Goal: Browse casually: Explore the website without a specific task or goal

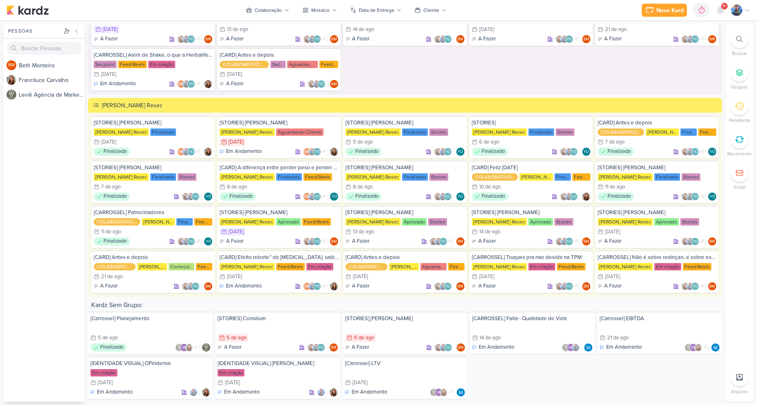
scroll to position [1454, 0]
click at [540, 328] on div at bounding box center [532, 327] width 120 height 8
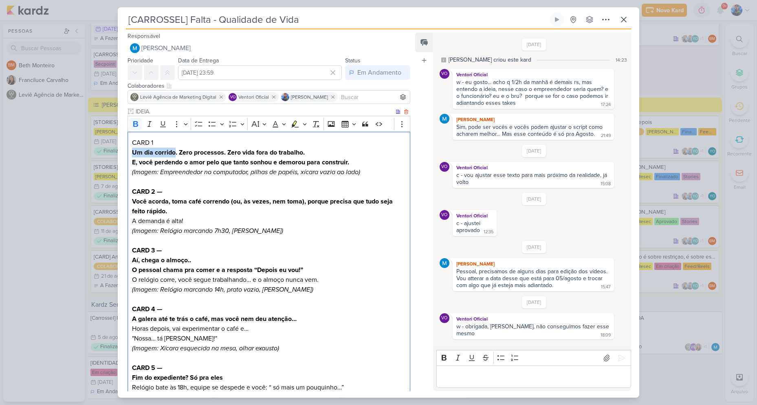
drag, startPoint x: 132, startPoint y: 151, endPoint x: 176, endPoint y: 153, distance: 44.1
click at [176, 153] on strong "Um dia corrido. Zero processos. Zero vida fora do trabalho." at bounding box center [218, 152] width 173 height 8
click at [178, 150] on strong "Um dia corrido. Zero processos. Zero vida fora do trabalho." at bounding box center [218, 152] width 173 height 8
drag, startPoint x: 304, startPoint y: 152, endPoint x: 198, endPoint y: 157, distance: 106.5
click at [198, 157] on p "Um dia corrido. Zero processos. Zero vida fora do trabalho." at bounding box center [269, 153] width 274 height 10
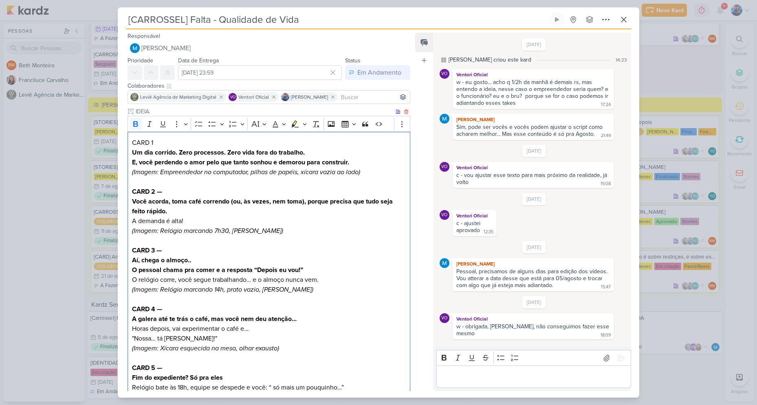
click at [313, 153] on p "Um dia corrido. Zero processos. Zero vida fora do trabalho." at bounding box center [269, 153] width 274 height 10
drag, startPoint x: 309, startPoint y: 152, endPoint x: 132, endPoint y: 152, distance: 176.9
click at [132, 152] on p "Um dia corrido. Zero processos. Zero vida fora do trabalho." at bounding box center [269, 153] width 274 height 10
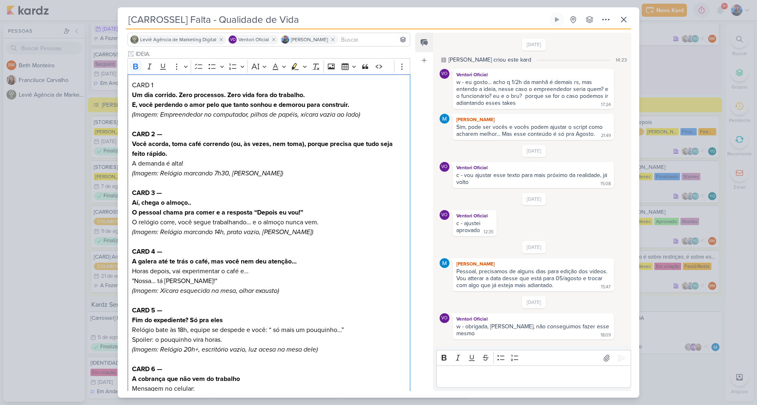
scroll to position [41, 0]
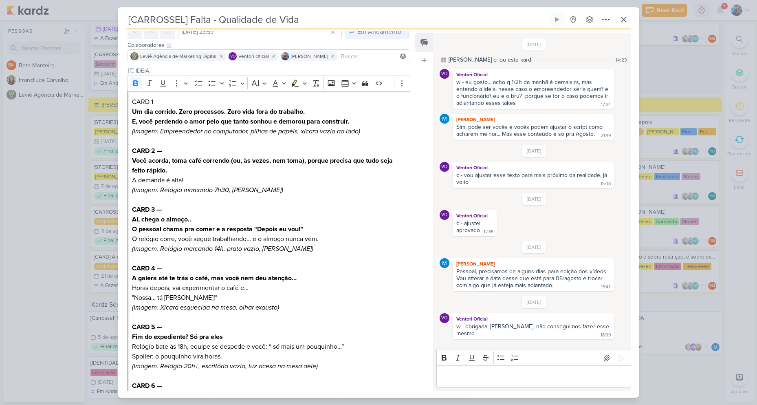
copy strong "Um dia corrido. Zero processos. Zero vida fora do trabalho."
click at [144, 126] on p "E, você perdendo o amor pelo que tanto sonhou e demorou para construir. (Imagem…" at bounding box center [269, 127] width 274 height 20
drag, startPoint x: 132, startPoint y: 121, endPoint x: 250, endPoint y: 120, distance: 117.4
click at [250, 120] on strong "E, você perdendo o amor pelo que tanto sonhou e demorou para construir." at bounding box center [240, 121] width 217 height 8
copy strong "E, você perdendo o amor pelo que tanto"
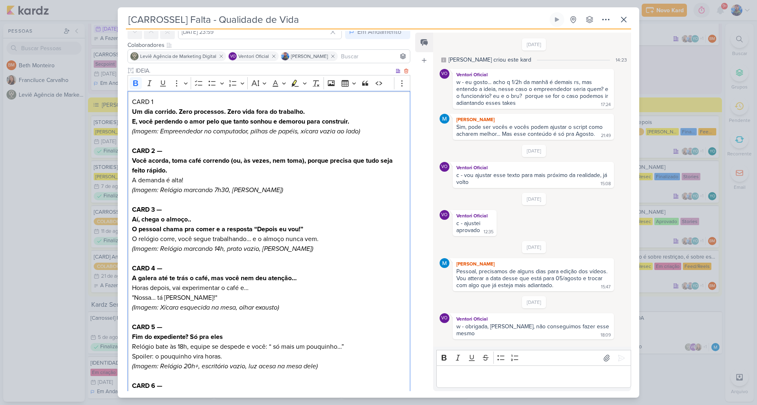
click at [267, 126] on p "E, você perdendo o amor pelo que tanto sonhou e demorou para construir. (Imagem…" at bounding box center [269, 127] width 274 height 20
drag, startPoint x: 253, startPoint y: 121, endPoint x: 352, endPoint y: 123, distance: 99.0
click at [352, 123] on p "E, você perdendo o amor pelo que tanto sonhou e demorou para construir. (Imagem…" at bounding box center [269, 127] width 274 height 20
copy strong "sonhou e demorou para construir."
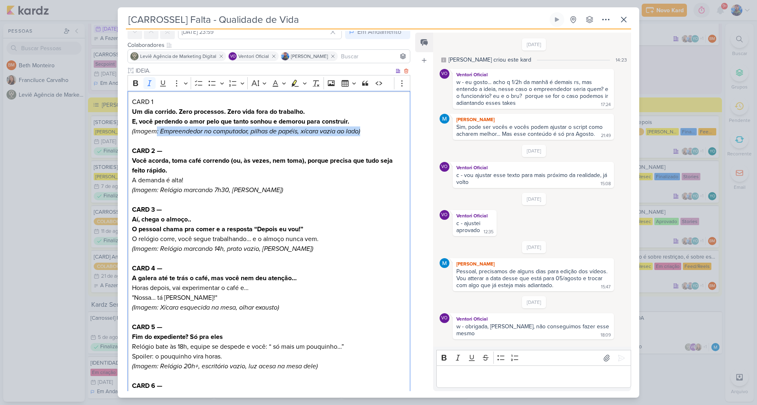
drag, startPoint x: 362, startPoint y: 131, endPoint x: 158, endPoint y: 133, distance: 203.8
click at [157, 133] on p "E, você perdendo o amor pelo que tanto sonhou e demorou para construir. (Imagem…" at bounding box center [269, 127] width 274 height 20
click at [158, 132] on icon "(Imagem: Empreendedor no computador, pilhas de papéis, xícara vazia ao lado)" at bounding box center [246, 131] width 228 height 8
drag, startPoint x: 159, startPoint y: 130, endPoint x: 361, endPoint y: 134, distance: 201.8
click at [360, 134] on icon "(Imagem: Empreendedor no computador, pilhas de papéis, xícara vazia ao lado)" at bounding box center [246, 131] width 228 height 8
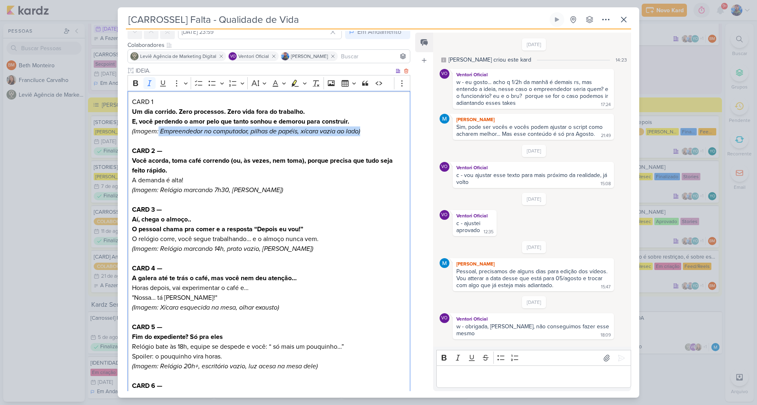
copy icon "Empreendedor no computador, pilhas de papéis, xícara vazia ao lado)"
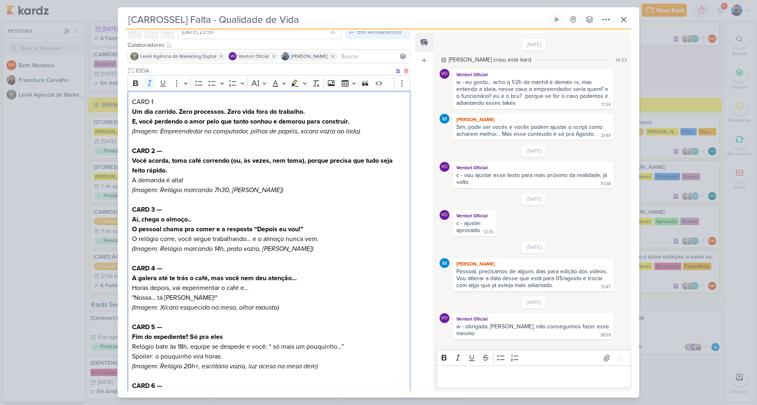
click at [221, 148] on h2 "CARD 2 —" at bounding box center [269, 151] width 274 height 10
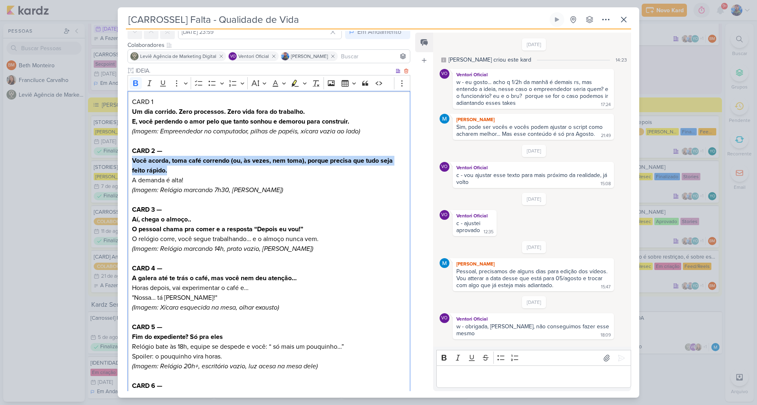
drag, startPoint x: 132, startPoint y: 158, endPoint x: 394, endPoint y: 167, distance: 262.2
click at [394, 167] on h2 "Você acorda, toma café correndo (ou, às vezes, nem toma), porque precisa que tu…" at bounding box center [269, 166] width 274 height 20
copy strong "Você acorda, toma café correndo (ou, às vezes, nem toma), porque precisa que tu…"
click at [187, 170] on h2 "Você acorda, toma café correndo (ou, às vezes, nem toma), porque precisa que tu…" at bounding box center [269, 166] width 274 height 20
click at [142, 158] on strong "Você acorda, toma café correndo (ou, às vezes, nem toma), porque precisa que tu…" at bounding box center [262, 166] width 261 height 18
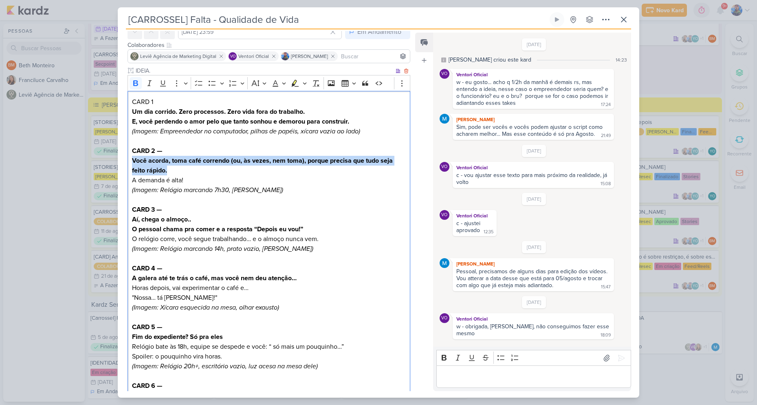
click at [138, 159] on strong "Você acorda, toma café correndo (ou, às vezes, nem toma), porque precisa que tu…" at bounding box center [262, 166] width 261 height 18
drag, startPoint x: 132, startPoint y: 159, endPoint x: 229, endPoint y: 160, distance: 96.2
click at [229, 160] on strong "Você acorda, toma café correndo (ou, às vezes, nem toma), porque precisa que tu…" at bounding box center [262, 166] width 261 height 18
copy strong "Você acorda, toma café correndo"
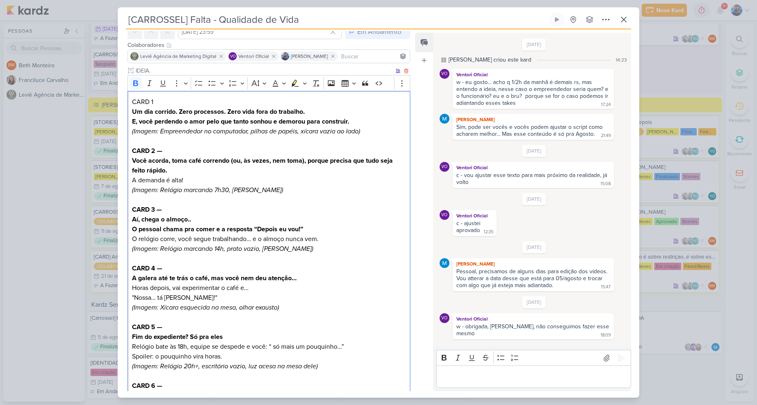
click at [269, 165] on h2 "Você acorda, toma café correndo (ou, às vezes, nem toma), porque precisa que tu…" at bounding box center [269, 166] width 274 height 20
drag, startPoint x: 231, startPoint y: 160, endPoint x: 306, endPoint y: 159, distance: 75.0
click at [306, 159] on strong "Você acorda, toma café correndo (ou, às vezes, nem toma), porque precisa que tu…" at bounding box center [262, 166] width 261 height 18
click at [303, 160] on strong "Você acorda, toma café correndo (ou, às vezes, nem toma), porque precisa que tu…" at bounding box center [262, 166] width 261 height 18
click at [232, 159] on strong "Você acorda, toma café correndo (ou, às vezes, nem toma), porque precisa que tu…" at bounding box center [262, 166] width 261 height 18
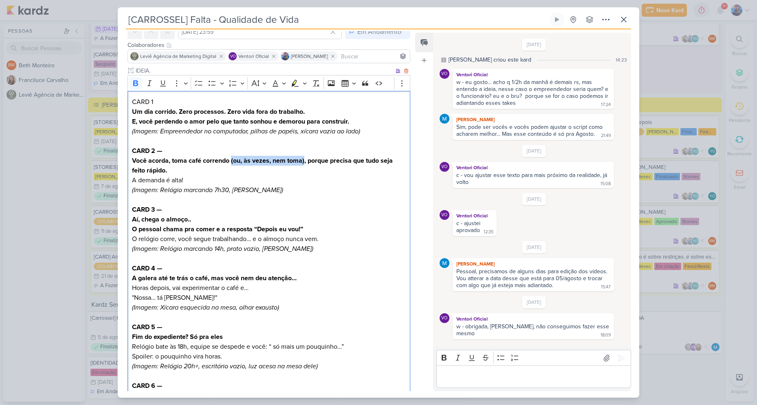
drag, startPoint x: 231, startPoint y: 159, endPoint x: 304, endPoint y: 159, distance: 72.5
click at [304, 159] on strong "Você acorda, toma café correndo (ou, às vezes, nem toma), porque precisa que tu…" at bounding box center [262, 166] width 261 height 18
click at [305, 160] on strong "Você acorda, toma café correndo (ou, às vezes, nem toma), porque precisa que tu…" at bounding box center [262, 166] width 261 height 18
drag, startPoint x: 305, startPoint y: 160, endPoint x: 231, endPoint y: 160, distance: 73.4
click at [231, 160] on strong "Você acorda, toma café correndo (ou, às vezes, nem toma), porque precisa que tu…" at bounding box center [262, 166] width 261 height 18
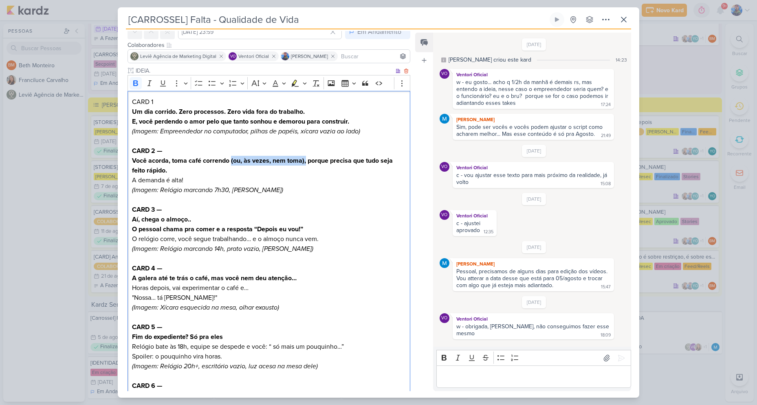
copy strong "(ou, às vezes, nem toma),"
click at [327, 156] on h2 "Você acorda, toma café correndo (ou, às vezes, nem toma), porque precisa que tu…" at bounding box center [269, 166] width 274 height 20
drag, startPoint x: 307, startPoint y: 159, endPoint x: 170, endPoint y: 171, distance: 138.3
click at [170, 171] on h2 "Você acorda, toma café correndo (ou, às vezes, nem toma), porque precisa que tu…" at bounding box center [269, 166] width 274 height 20
copy strong "porque precisa que tudo seja feito rápido."
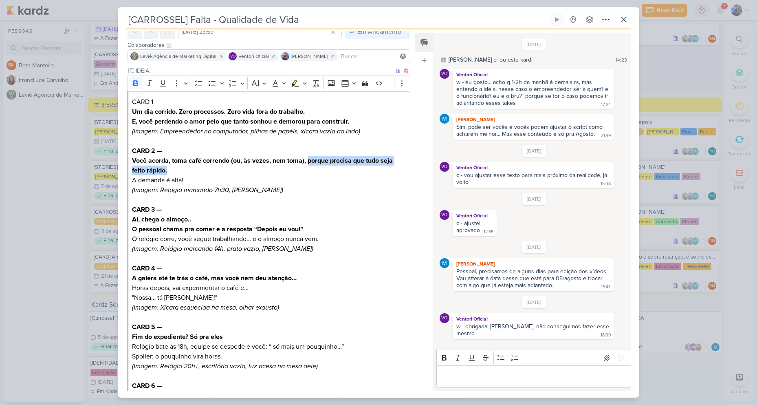
click at [366, 172] on h2 "Você acorda, toma café correndo (ou, às vezes, nem toma), porque precisa que tu…" at bounding box center [269, 166] width 274 height 20
drag, startPoint x: 132, startPoint y: 181, endPoint x: 184, endPoint y: 184, distance: 51.8
click at [184, 184] on p "A demanda é alta!" at bounding box center [269, 180] width 274 height 10
copy p "A demanda é alta!"
click at [237, 186] on icon "(Imagem: Relógio marcando 7h30, [PERSON_NAME])" at bounding box center [207, 190] width 151 height 8
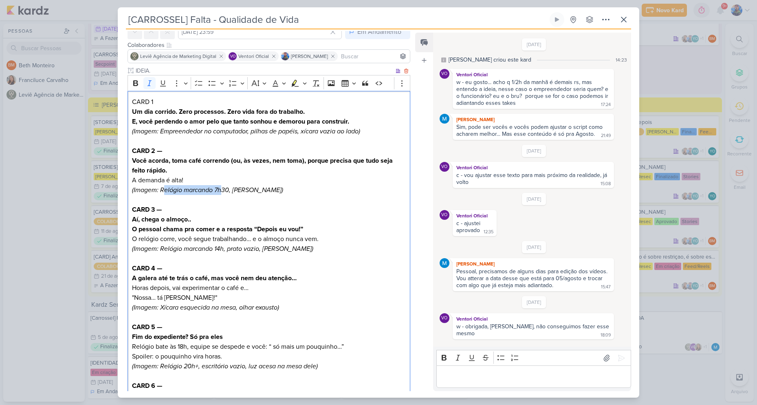
drag, startPoint x: 162, startPoint y: 189, endPoint x: 220, endPoint y: 188, distance: 57.5
click at [220, 188] on icon "(Imagem: Relógio marcando 7h30, [PERSON_NAME])" at bounding box center [207, 190] width 151 height 8
click at [195, 190] on icon "(Imagem: Relógio marcando 7h30, [PERSON_NAME])" at bounding box center [207, 190] width 151 height 8
drag, startPoint x: 160, startPoint y: 188, endPoint x: 266, endPoint y: 191, distance: 106.0
click at [266, 191] on icon "(Imagem: Relógio marcando 7h30, [PERSON_NAME])" at bounding box center [207, 190] width 151 height 8
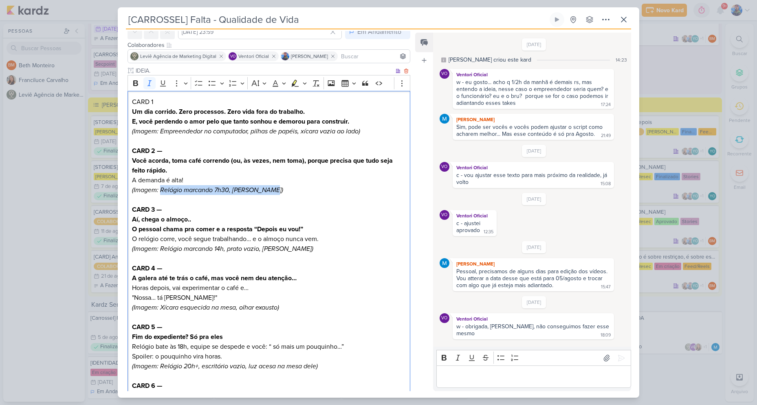
copy icon "Relógio marcando 7h30, xícara vazia"
click at [292, 193] on p "(Imagem: Relógio marcando 7h30, [PERSON_NAME])" at bounding box center [269, 190] width 274 height 10
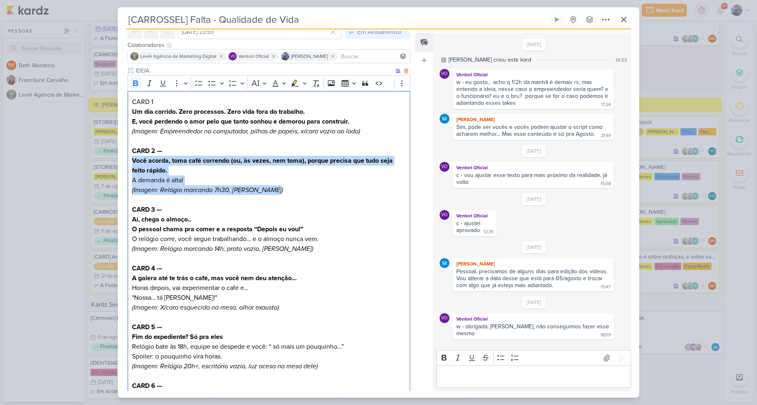
drag, startPoint x: 274, startPoint y: 193, endPoint x: 132, endPoint y: 157, distance: 147.1
click at [132, 157] on div "CARD 1 Um dia corrido. Zero processos. Zero vida fora do trabalho. E, você perd…" at bounding box center [269, 322] width 283 height 463
click at [306, 84] on icon "Editor toolbar" at bounding box center [305, 83] width 4 height 8
click at [256, 97] on icon "Text highlight toolbar" at bounding box center [256, 97] width 4 height 6
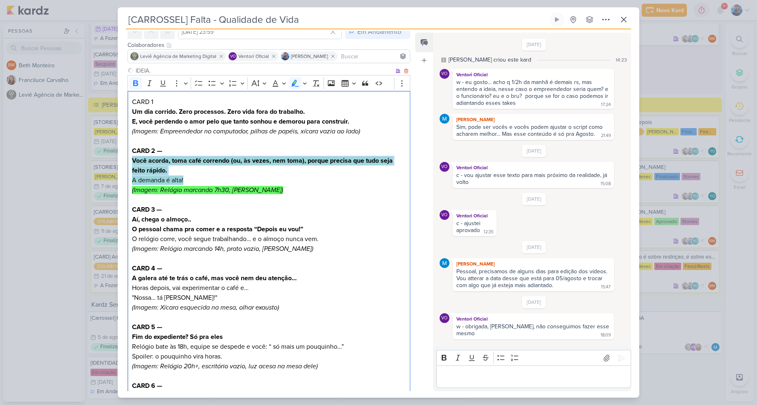
scroll to position [0, 0]
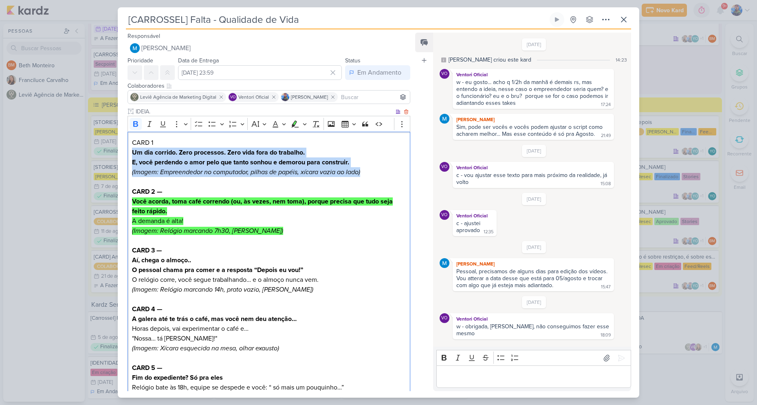
drag, startPoint x: 366, startPoint y: 175, endPoint x: 130, endPoint y: 151, distance: 236.8
click at [130, 151] on div "CARD 1 Um dia corrido. Zero processos. Zero vida fora do trabalho. E, você perd…" at bounding box center [269, 363] width 283 height 463
click at [296, 123] on icon "Editor toolbar" at bounding box center [295, 124] width 8 height 8
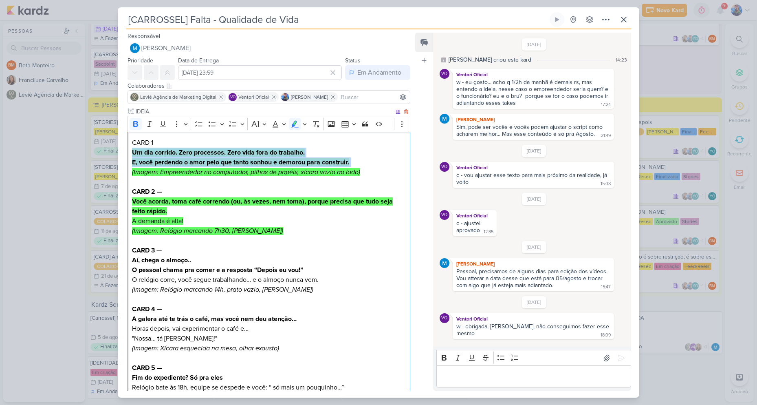
click at [291, 168] on mark "(Imagem: Empreendedor no computador, pilhas de papéis, xícara vazia ao lado)" at bounding box center [246, 172] width 228 height 8
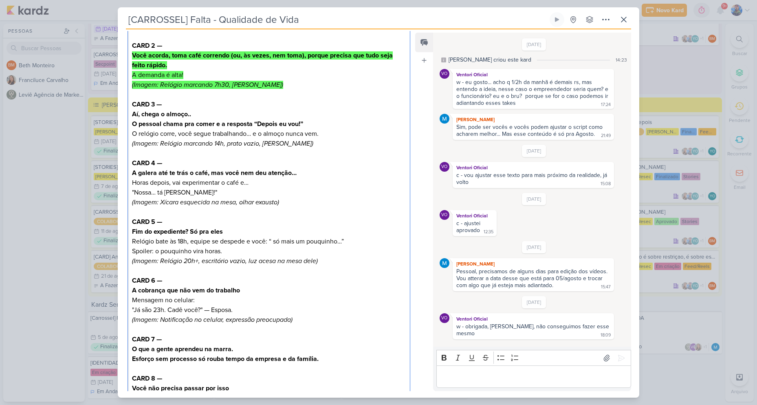
scroll to position [163, 0]
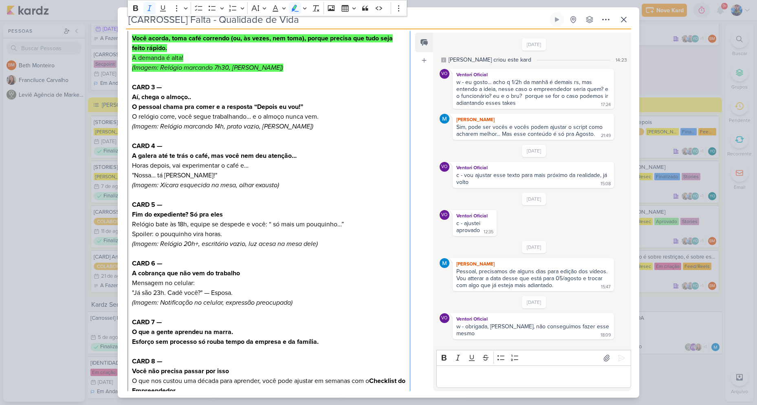
click at [163, 128] on icon "(Imagem: Relógio marcando 14h, prato vazio, [PERSON_NAME])" at bounding box center [222, 126] width 181 height 8
drag, startPoint x: 160, startPoint y: 127, endPoint x: 301, endPoint y: 128, distance: 141.0
click at [301, 128] on icon "(Imagem: Relógio marcando 14h, prato vazio, [PERSON_NAME])" at bounding box center [222, 126] width 181 height 8
click at [310, 131] on p "Editor editing area: main" at bounding box center [269, 136] width 274 height 10
drag, startPoint x: 131, startPoint y: 154, endPoint x: 176, endPoint y: 159, distance: 45.5
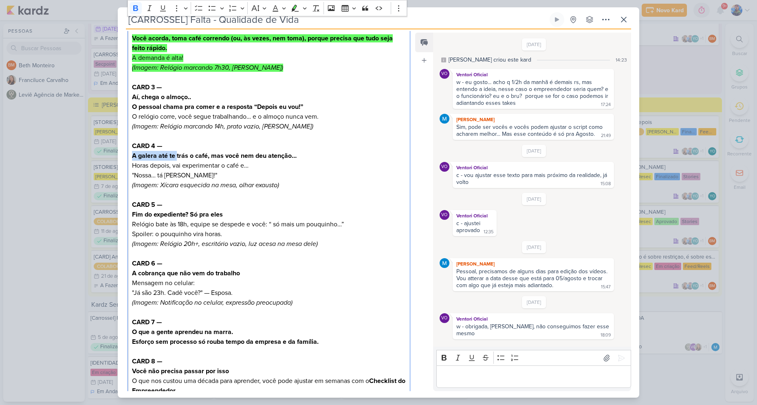
click at [176, 159] on div "CARD 1 Um dia corrido. Zero processos. Zero vida fora do trabalho. E, você perd…" at bounding box center [269, 200] width 283 height 463
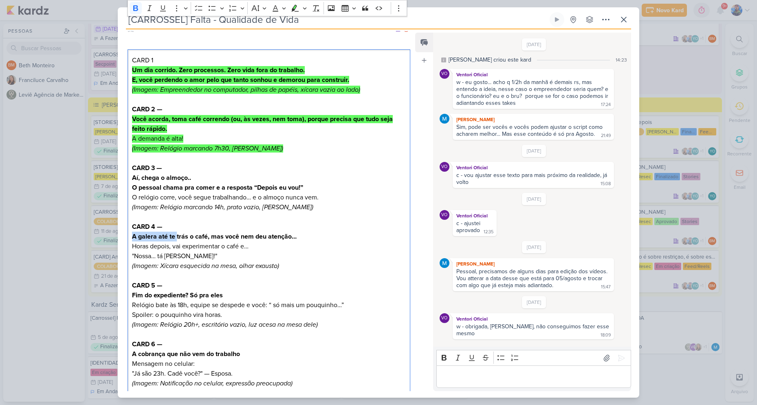
scroll to position [82, 0]
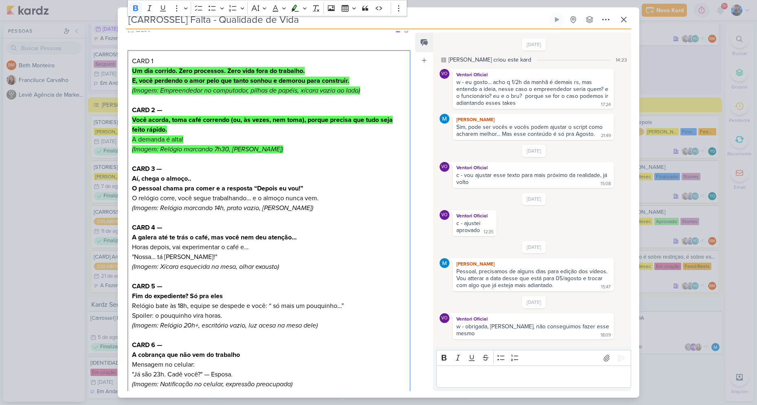
click at [147, 179] on strong "Aí, chega o almoço.." at bounding box center [161, 178] width 59 height 8
drag, startPoint x: 132, startPoint y: 177, endPoint x: 194, endPoint y: 180, distance: 61.2
click at [194, 180] on h2 "Aí, chega o almoço.." at bounding box center [269, 179] width 274 height 10
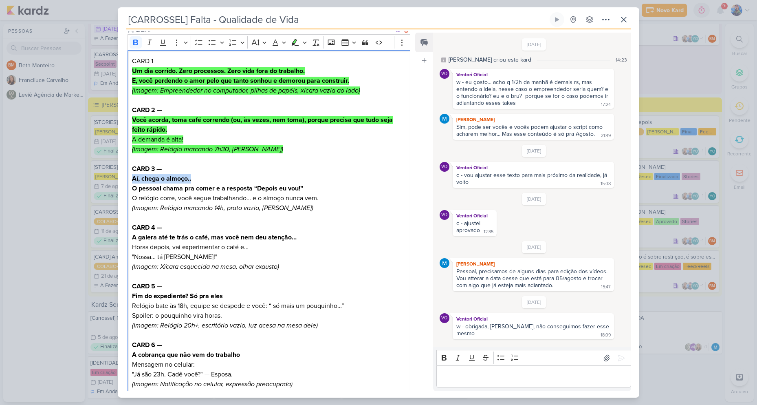
click at [223, 181] on h2 "Aí, chega o almoço.." at bounding box center [269, 179] width 274 height 10
drag, startPoint x: 134, startPoint y: 187, endPoint x: 303, endPoint y: 191, distance: 169.2
click at [303, 191] on strong "O pessoal chama pra comer e a resposta “Depois eu vou!”" at bounding box center [217, 188] width 171 height 8
click at [176, 187] on strong "O pessoal chama pra comer e a resposta “Depois eu vou!”" at bounding box center [217, 188] width 171 height 8
drag, startPoint x: 132, startPoint y: 199, endPoint x: 320, endPoint y: 201, distance: 187.9
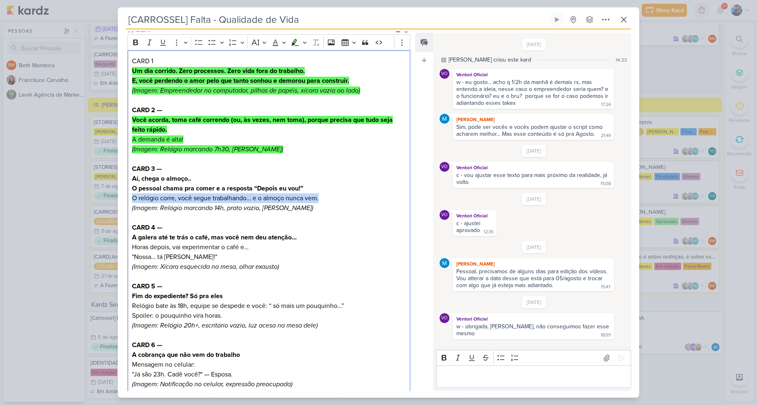
click at [320, 201] on h2 "O pessoal chama pra comer e a resposta “Depois eu vou!” O relógio corre, você s…" at bounding box center [269, 193] width 274 height 20
click at [305, 198] on h2 "O pessoal chama pra comer e a resposta “Depois eu vou!” O relógio corre, você s…" at bounding box center [269, 193] width 274 height 20
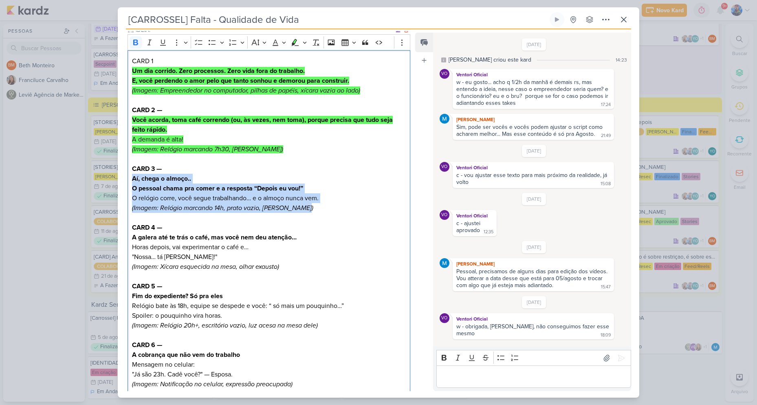
drag, startPoint x: 304, startPoint y: 208, endPoint x: 132, endPoint y: 180, distance: 173.8
click at [132, 180] on div "CARD 1 Um dia corrido. Zero processos. Zero vida fora do trabalho. E, você perd…" at bounding box center [269, 281] width 283 height 463
click at [295, 42] on icon "Editor toolbar" at bounding box center [295, 42] width 8 height 8
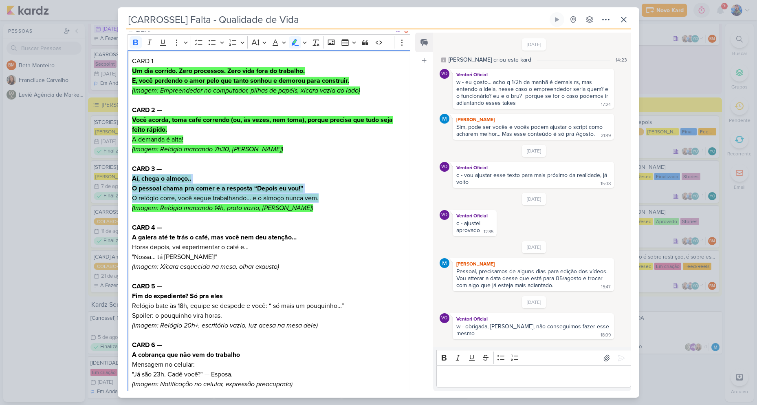
click at [267, 186] on strong "O pessoal chama pra comer e a resposta “Depois eu vou!”" at bounding box center [217, 188] width 171 height 8
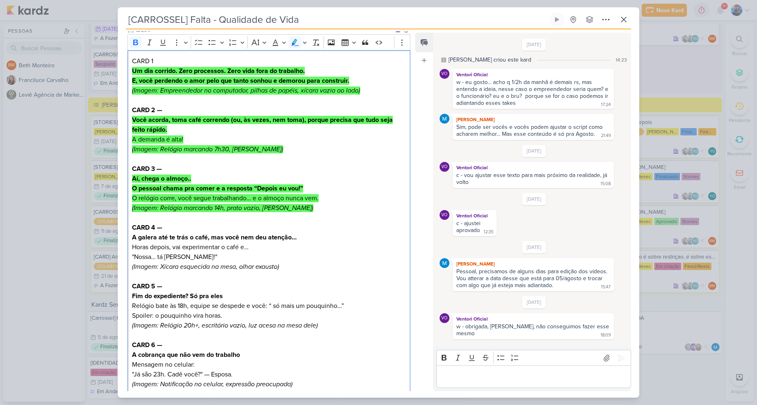
click at [304, 208] on p "(Imagem: Relógio marcando 14h, prato vazio, [PERSON_NAME])" at bounding box center [269, 208] width 274 height 10
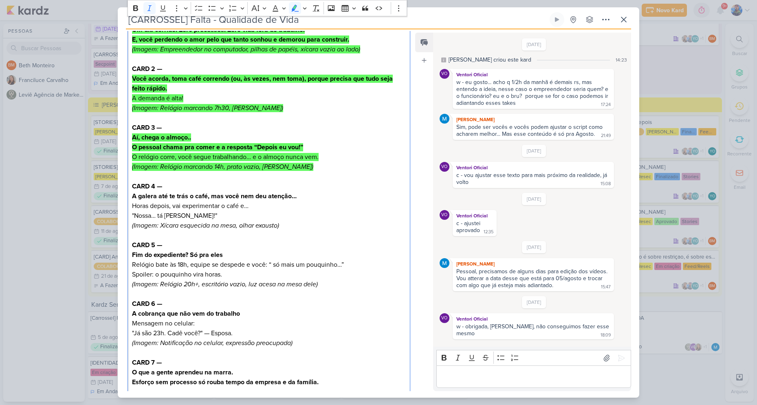
scroll to position [122, 0]
click at [326, 192] on h2 "A galera até te trás o café, mas você nem deu atenção… Horas depois, vai experi…" at bounding box center [269, 206] width 274 height 29
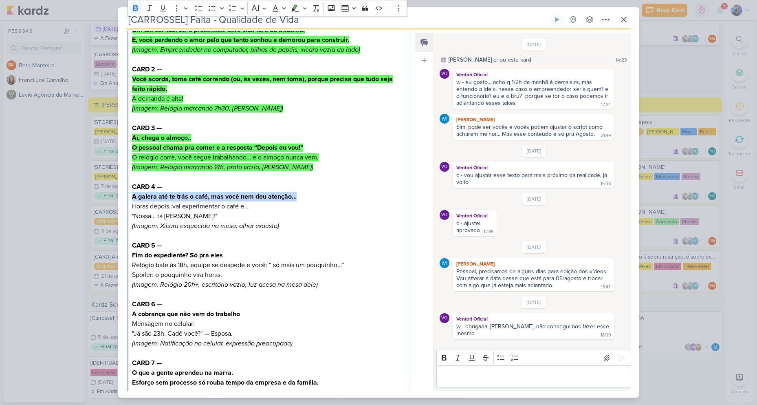
drag, startPoint x: 133, startPoint y: 198, endPoint x: 295, endPoint y: 198, distance: 161.8
click at [295, 198] on strong "A galera até te trás o café, mas você nem deu atenção…" at bounding box center [214, 196] width 165 height 8
click at [254, 192] on h2 "A galera até te trás o café, mas você nem deu atenção… Horas depois, vai experi…" at bounding box center [269, 206] width 274 height 29
drag, startPoint x: 132, startPoint y: 203, endPoint x: 256, endPoint y: 208, distance: 124.8
click at [256, 208] on h2 "A galera até te trás o café, mas você nem deu atenção… Horas depois, vai experi…" at bounding box center [269, 206] width 274 height 29
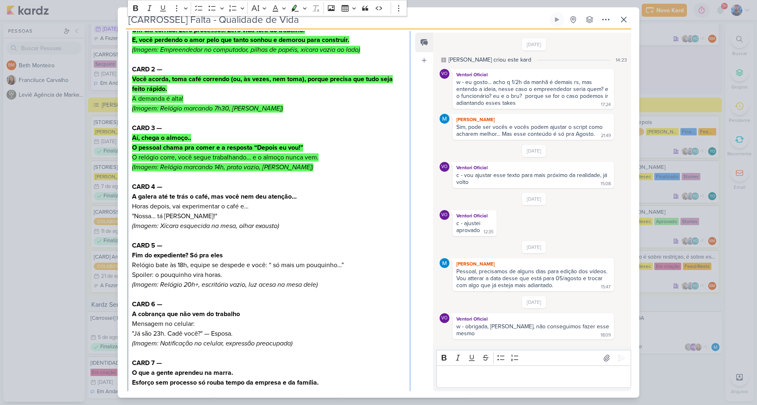
click at [162, 218] on h2 "A galera até te trás o café, mas você nem deu atenção… Horas depois, vai experi…" at bounding box center [269, 206] width 274 height 29
drag, startPoint x: 131, startPoint y: 216, endPoint x: 188, endPoint y: 216, distance: 56.7
click at [188, 216] on div "CARD 1 Um dia corrido. Zero processos. Zero vida fora do trabalho. E, você perd…" at bounding box center [269, 240] width 283 height 463
drag, startPoint x: 162, startPoint y: 226, endPoint x: 278, endPoint y: 224, distance: 115.8
click at [278, 224] on icon "(Imagem: Xícara esquecida na mesa, olhar exausto)" at bounding box center [205, 226] width 147 height 8
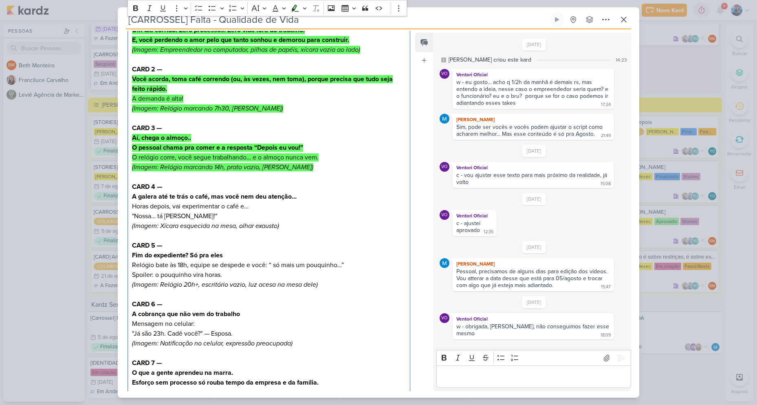
click at [245, 237] on p "Editor editing area: main" at bounding box center [269, 236] width 274 height 10
drag, startPoint x: 160, startPoint y: 227, endPoint x: 284, endPoint y: 234, distance: 124.9
click at [284, 234] on div "CARD 1 Um dia corrido. Zero processos. Zero vida fora do trabalho. E, você perd…" at bounding box center [269, 240] width 283 height 463
click at [252, 228] on icon "(Imagem: Xícara esquecida na mesa, olhar exausto)" at bounding box center [205, 226] width 147 height 8
drag, startPoint x: 160, startPoint y: 224, endPoint x: 271, endPoint y: 234, distance: 111.3
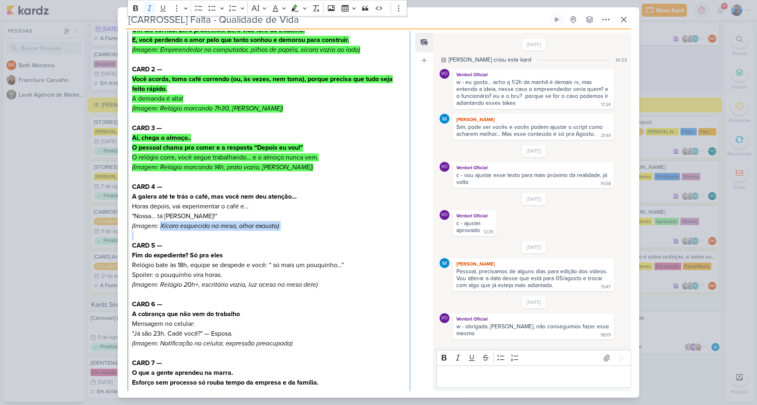
click at [271, 234] on div "CARD 1 Um dia corrido. Zero processos. Zero vida fora do trabalho. E, você perd…" at bounding box center [269, 240] width 283 height 463
click at [337, 208] on h2 "A galera até te trás o café, mas você nem deu atenção… Horas depois, vai experi…" at bounding box center [269, 206] width 274 height 29
drag, startPoint x: 342, startPoint y: 225, endPoint x: 335, endPoint y: 229, distance: 7.7
click at [337, 229] on p "(Imagem: Xícara esquecida na mesa, olhar exausto)" at bounding box center [269, 226] width 274 height 10
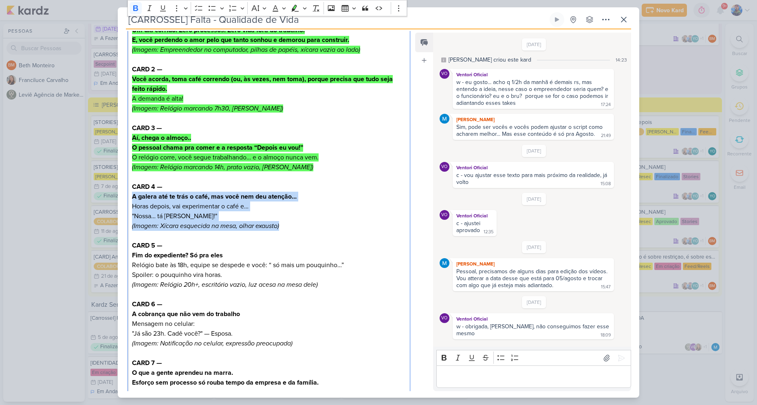
drag, startPoint x: 288, startPoint y: 226, endPoint x: 124, endPoint y: 198, distance: 166.7
click at [124, 198] on div "IDEIA. Clique para deixar o item visível somente à membros da sua organização R…" at bounding box center [266, 357] width 296 height 745
click at [295, 10] on icon "Editor toolbar" at bounding box center [295, 8] width 8 height 8
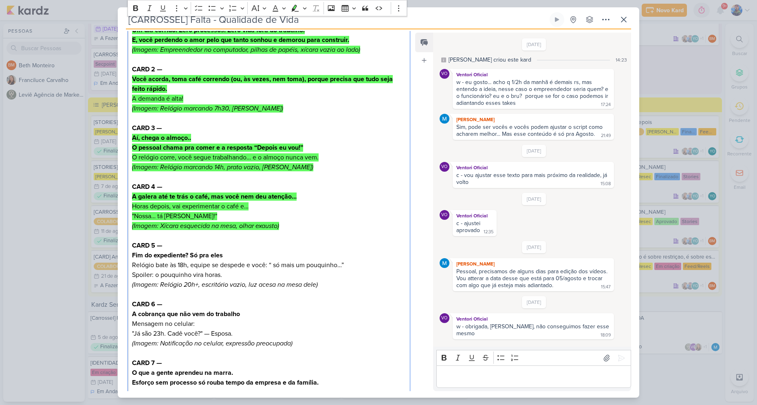
click at [232, 270] on p "Relógio bate às 18h, equipe se despede e você: “ só mais um pouquinho…” Spoiler…" at bounding box center [269, 270] width 274 height 20
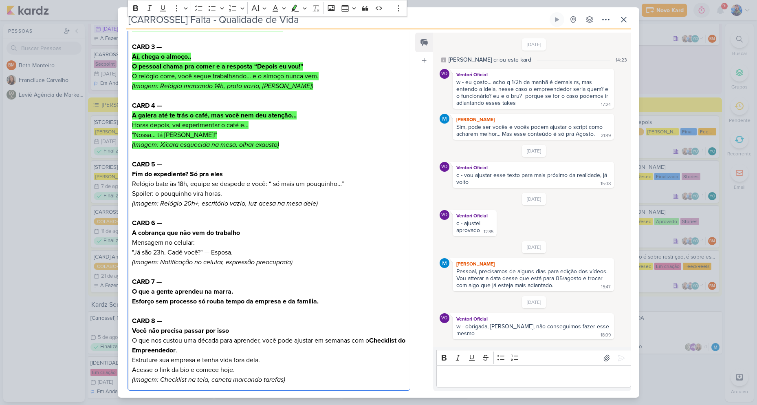
scroll to position [204, 0]
click at [226, 238] on p "Mensagem no celular: "Já são 23h. Cadê você?" — Esposa." at bounding box center [269, 247] width 274 height 20
click at [327, 212] on p "Editor editing area: main" at bounding box center [269, 213] width 274 height 10
drag, startPoint x: 131, startPoint y: 183, endPoint x: 182, endPoint y: 187, distance: 51.0
click at [182, 187] on div "CARD 1 Um dia corrido. Zero processos. Zero vida fora do trabalho. E, você perd…" at bounding box center [269, 159] width 283 height 463
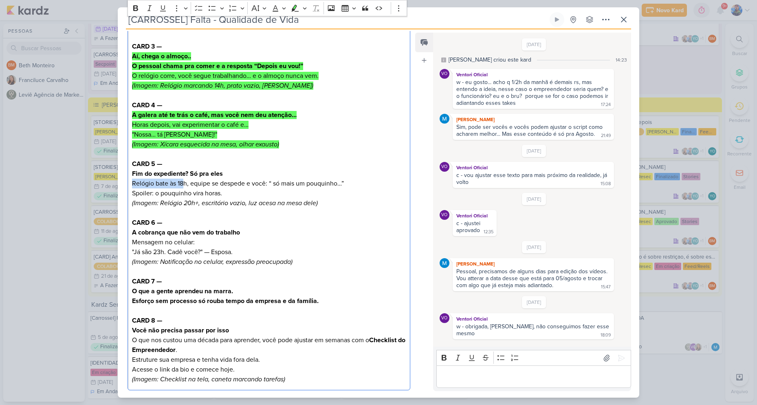
click at [161, 180] on p "Relógio bate às 18h, equipe se despede e você: “ só mais um pouquinho…” Spoiler…" at bounding box center [269, 189] width 274 height 20
click at [132, 174] on strong "Fim do expediente? Só pra eles" at bounding box center [177, 174] width 91 height 8
drag, startPoint x: 132, startPoint y: 174, endPoint x: 222, endPoint y: 173, distance: 90.1
click at [222, 173] on strong "Fim do expediente? Só pra eles" at bounding box center [177, 174] width 91 height 8
click at [168, 176] on strong "Fim do expediente? Só pra eles" at bounding box center [177, 174] width 91 height 8
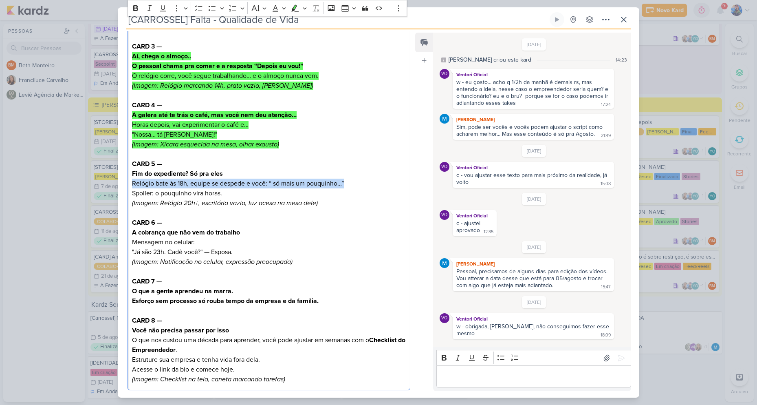
drag, startPoint x: 132, startPoint y: 182, endPoint x: 348, endPoint y: 184, distance: 215.6
click at [348, 184] on p "Relógio bate às 18h, equipe se despede e você: “ só mais um pouquinho…” Spoiler…" at bounding box center [269, 189] width 274 height 20
click at [350, 195] on p "Relógio bate às 18h, equipe se despede e você: “ só mais um pouquinho…” Spoiler…" at bounding box center [269, 189] width 274 height 20
click at [247, 193] on p "Relógio bate às 18h, equipe se despede e você: “ só mais um pouquinho…” Spoiler…" at bounding box center [269, 189] width 274 height 20
drag, startPoint x: 134, startPoint y: 185, endPoint x: 344, endPoint y: 185, distance: 209.1
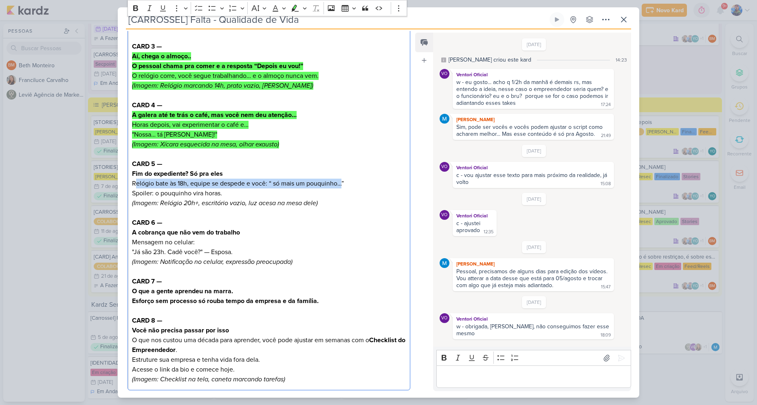
click at [344, 185] on p "Relógio bate às 18h, equipe se despede e você: “ só mais um pouquinho…” Spoiler…" at bounding box center [269, 189] width 274 height 20
drag, startPoint x: 132, startPoint y: 183, endPoint x: 348, endPoint y: 182, distance: 215.6
click at [348, 182] on p "Relógio bate às 18h, equipe se despede e você: “ só mais um pouquinho…” Spoiler…" at bounding box center [269, 189] width 274 height 20
click at [223, 186] on p "Relógio bate às 18h, equipe se despede e você: “ só mais um pouquinho…” Spoiler…" at bounding box center [269, 189] width 274 height 20
drag, startPoint x: 133, startPoint y: 194, endPoint x: 225, endPoint y: 195, distance: 91.7
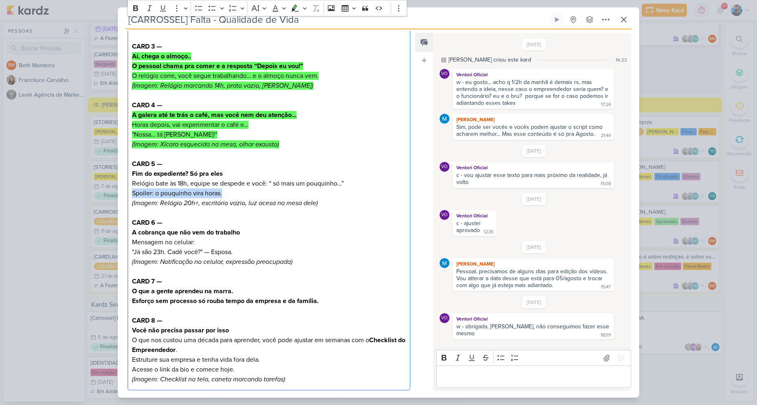
click at [225, 195] on p "Relógio bate às 18h, equipe se despede e você: “ só mais um pouquinho…” Spoiler…" at bounding box center [269, 189] width 274 height 20
click at [199, 208] on p "Editor editing area: main" at bounding box center [269, 213] width 274 height 10
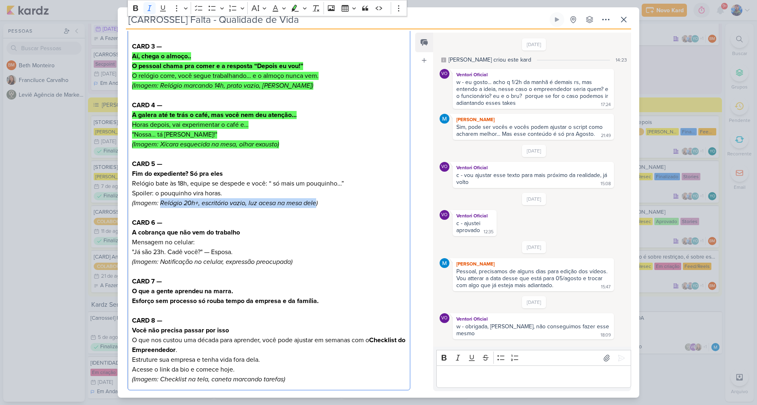
drag, startPoint x: 161, startPoint y: 204, endPoint x: 315, endPoint y: 204, distance: 154.1
click at [315, 204] on icon "(Imagem: Relógio 20h+, escritório vazio, luz acesa na mesa dele)" at bounding box center [225, 203] width 186 height 8
click at [344, 203] on p "(Imagem: Relógio 20h+, escritório vazio, luz acesa na mesa dele)" at bounding box center [269, 203] width 274 height 10
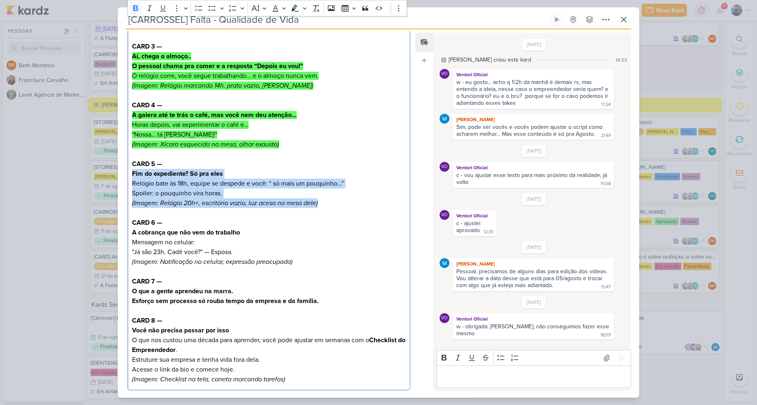
drag, startPoint x: 339, startPoint y: 203, endPoint x: 132, endPoint y: 175, distance: 208.9
click at [132, 175] on div "CARD 1 Um dia corrido. Zero processos. Zero vida fora do trabalho. E, você perd…" at bounding box center [269, 159] width 283 height 463
click at [295, 10] on icon "Editor toolbar" at bounding box center [295, 8] width 8 height 8
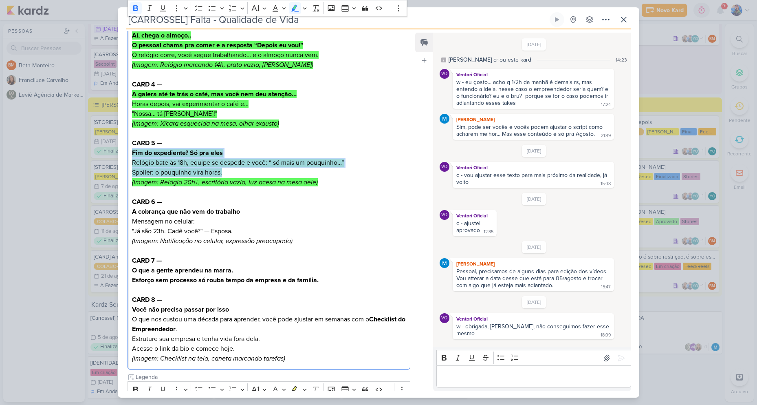
scroll to position [245, 0]
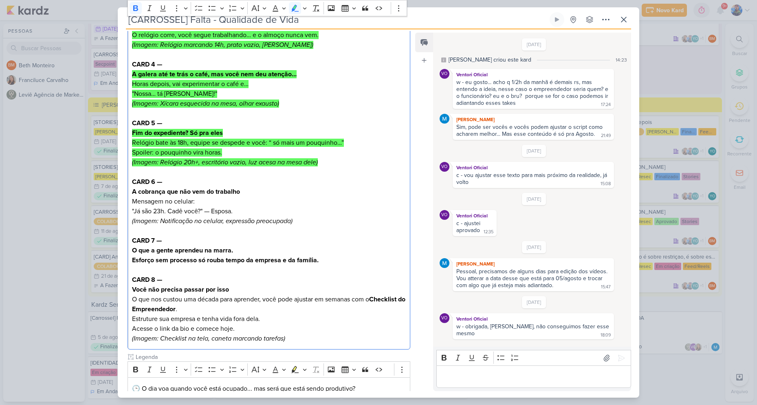
click at [335, 231] on p "Editor editing area: main" at bounding box center [269, 231] width 274 height 10
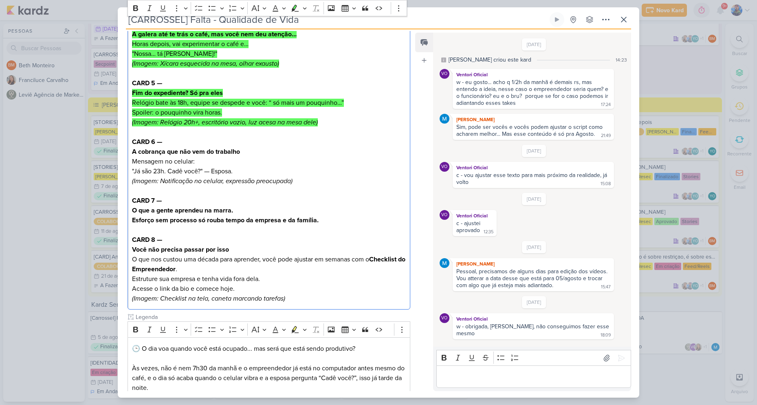
scroll to position [285, 0]
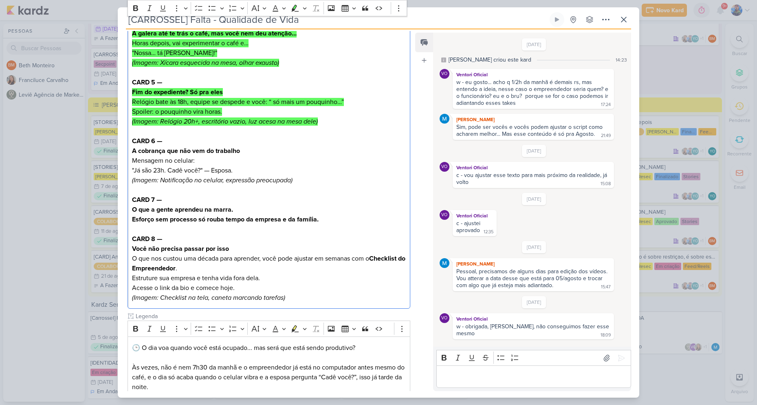
click at [172, 161] on p "Mensagem no celular: "Já são 23h. Cadê você?" — Esposa." at bounding box center [269, 166] width 274 height 20
drag, startPoint x: 133, startPoint y: 151, endPoint x: 248, endPoint y: 153, distance: 115.0
click at [248, 153] on h2 "A cobrança que não vem do trabalho" at bounding box center [269, 151] width 274 height 10
drag, startPoint x: 134, startPoint y: 168, endPoint x: 196, endPoint y: 171, distance: 62.0
click at [196, 171] on p "Mensagem no celular: "Já são 23h. Cadê você?" — Esposa." at bounding box center [269, 166] width 274 height 20
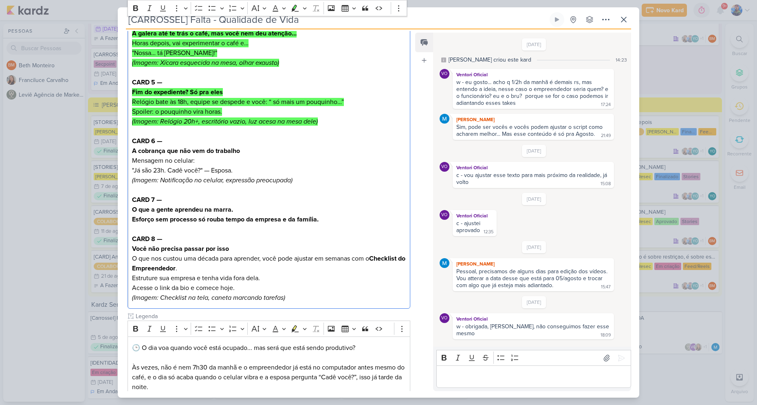
click at [280, 177] on icon "(Imagem: Notificação no celular, expressão preocupada)" at bounding box center [212, 180] width 161 height 8
drag, startPoint x: 135, startPoint y: 172, endPoint x: 202, endPoint y: 169, distance: 66.5
click at [202, 169] on p "Mensagem no celular: "Já são 23h. Cadê você?" — Esposa." at bounding box center [269, 166] width 274 height 20
click at [193, 166] on p "Mensagem no celular: "Já são 23h. Cadê você?" — Esposa." at bounding box center [269, 166] width 274 height 20
click at [198, 169] on p "Mensagem no celular: "Já são 23h. Cadê você?" — Esposa." at bounding box center [269, 166] width 274 height 20
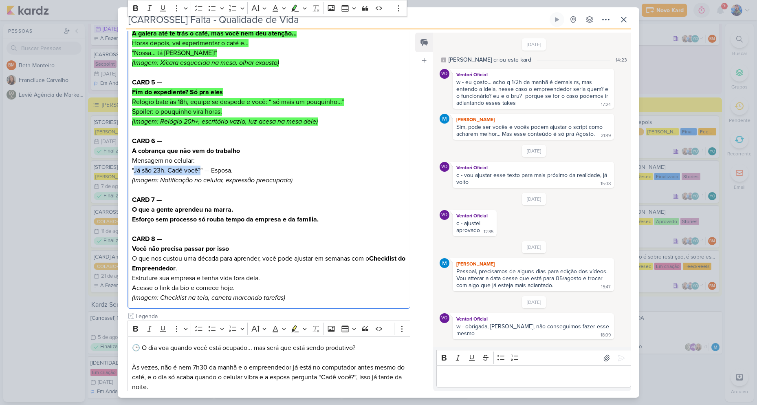
drag, startPoint x: 201, startPoint y: 169, endPoint x: 134, endPoint y: 169, distance: 66.0
click at [134, 169] on p "Mensagem no celular: "Já são 23h. Cadê você?" — Esposa." at bounding box center [269, 166] width 274 height 20
click at [240, 163] on p "Mensagem no celular: "Já são 23h. Cadê você?" — Esposa." at bounding box center [269, 166] width 274 height 20
drag, startPoint x: 205, startPoint y: 168, endPoint x: 234, endPoint y: 168, distance: 29.3
click at [234, 168] on p "Mensagem no celular: "Já são 23h. Cadê você?" — Esposa." at bounding box center [269, 166] width 274 height 20
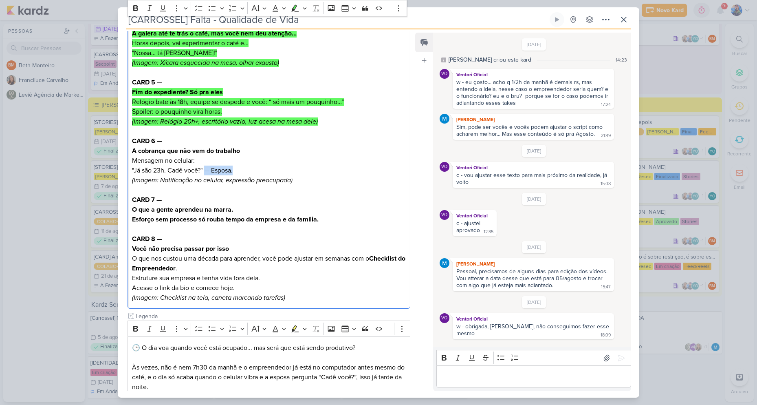
click at [227, 169] on p "Mensagem no celular: "Já são 23h. Cadê você?" — Esposa." at bounding box center [269, 166] width 274 height 20
drag, startPoint x: 204, startPoint y: 169, endPoint x: 236, endPoint y: 174, distance: 31.8
click at [236, 174] on p "Mensagem no celular: "Já são 23h. Cadê você?" — Esposa." at bounding box center [269, 166] width 274 height 20
click at [310, 168] on p "Mensagem no celular: "Já são 23h. Cadê você?" — Esposa." at bounding box center [269, 166] width 274 height 20
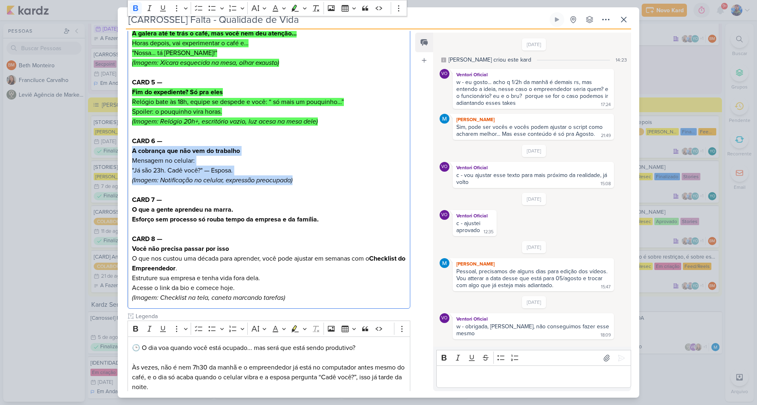
drag, startPoint x: 298, startPoint y: 180, endPoint x: 130, endPoint y: 151, distance: 170.4
click at [130, 151] on div "CARD 1 Um dia corrido. Zero processos. Zero vida fora do trabalho. E, você perd…" at bounding box center [269, 77] width 283 height 463
click at [291, 9] on icon "Editor toolbar" at bounding box center [295, 8] width 8 height 8
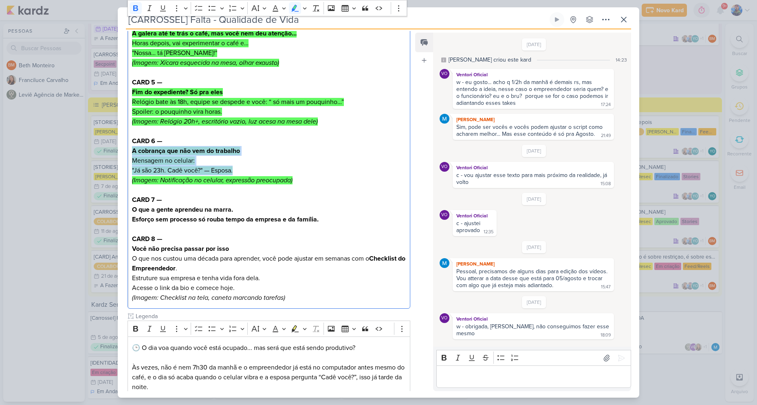
click at [321, 182] on p "(Imagem: Notificação no celular, expressão preocupada)" at bounding box center [269, 180] width 274 height 10
click at [282, 165] on p "Mensagem no celular: "Já são 23h. Cadê você?" — Esposa." at bounding box center [269, 166] width 274 height 20
click at [324, 207] on h2 "O que a gente aprendeu na marra." at bounding box center [269, 210] width 274 height 10
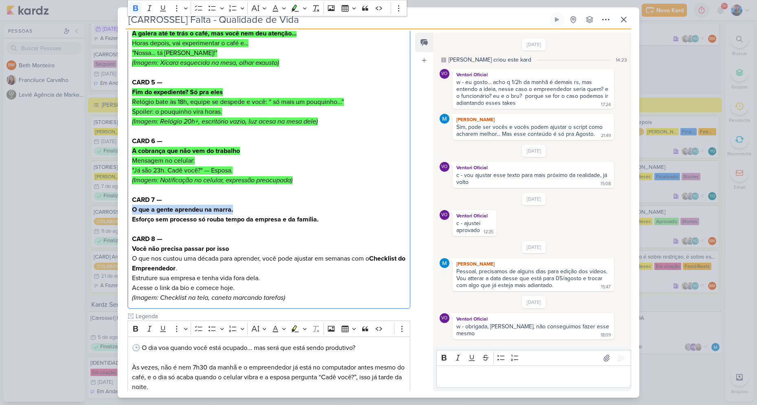
drag, startPoint x: 134, startPoint y: 205, endPoint x: 234, endPoint y: 214, distance: 100.3
click at [234, 214] on h2 "O que a gente aprendeu na marra." at bounding box center [269, 210] width 274 height 10
click at [164, 216] on strong "Esforço sem processo só rouba tempo da empresa e da família." at bounding box center [225, 219] width 187 height 8
drag, startPoint x: 136, startPoint y: 219, endPoint x: 197, endPoint y: 216, distance: 61.2
click at [197, 216] on strong "Esforço sem processo só rouba tempo da empresa e da família." at bounding box center [225, 219] width 187 height 8
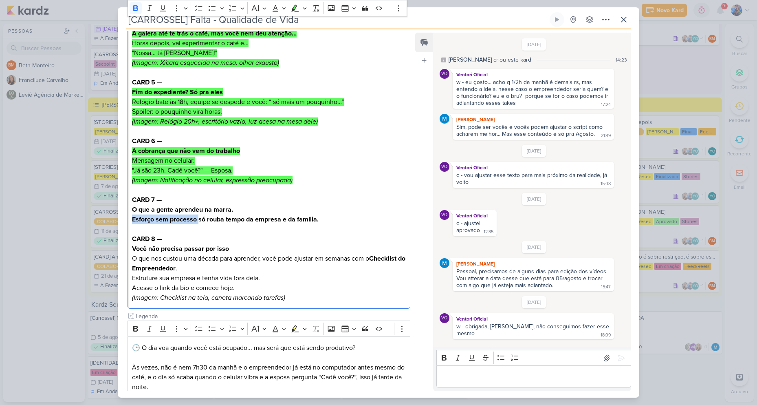
click at [197, 216] on strong "Esforço sem processo só rouba tempo da empresa e da família." at bounding box center [225, 219] width 187 height 8
drag, startPoint x: 132, startPoint y: 220, endPoint x: 195, endPoint y: 218, distance: 63.2
click at [195, 218] on strong "Esforço sem processo só rouba tempo da empresa e da família." at bounding box center [225, 219] width 187 height 8
click at [234, 224] on p "Esforço sem processo só rouba tempo da empresa e da família." at bounding box center [269, 219] width 274 height 10
drag, startPoint x: 197, startPoint y: 218, endPoint x: 254, endPoint y: 219, distance: 56.7
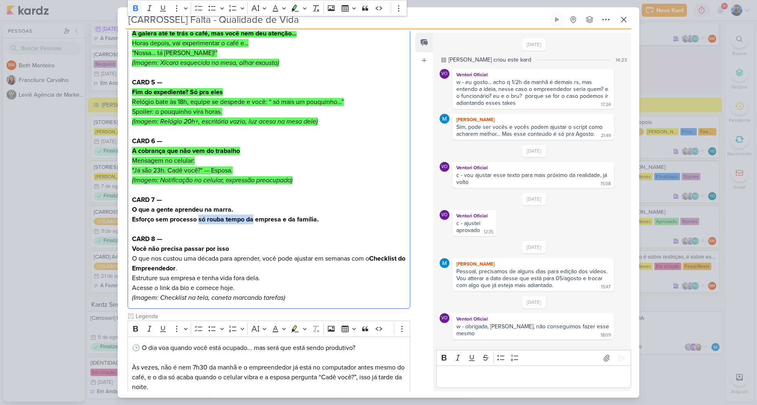
click at [254, 219] on strong "Esforço sem processo só rouba tempo da empresa e da família." at bounding box center [225, 219] width 187 height 8
click at [322, 236] on h2 "CARD 8 —" at bounding box center [269, 239] width 274 height 10
drag, startPoint x: 255, startPoint y: 219, endPoint x: 295, endPoint y: 222, distance: 39.6
click at [295, 222] on strong "Esforço sem processo só rouba tempo da empresa e da família." at bounding box center [225, 219] width 187 height 8
click at [296, 215] on p "Esforço sem processo só rouba tempo da empresa e da família." at bounding box center [269, 219] width 274 height 10
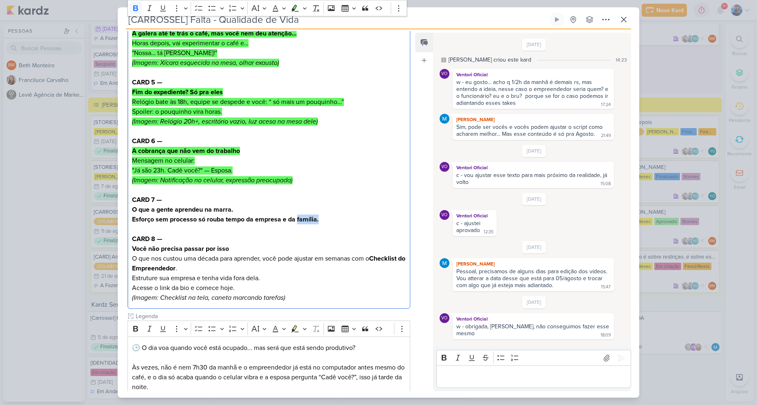
drag, startPoint x: 296, startPoint y: 215, endPoint x: 319, endPoint y: 218, distance: 23.1
click at [319, 218] on p "Esforço sem processo só rouba tempo da empresa e da família." at bounding box center [269, 219] width 274 height 10
click at [332, 228] on p "Editor editing area: main" at bounding box center [269, 229] width 274 height 10
drag, startPoint x: 327, startPoint y: 220, endPoint x: 132, endPoint y: 209, distance: 195.2
click at [132, 209] on div "CARD 1 Um dia corrido. Zero processos. Zero vida fora do trabalho. E, você perd…" at bounding box center [269, 77] width 283 height 463
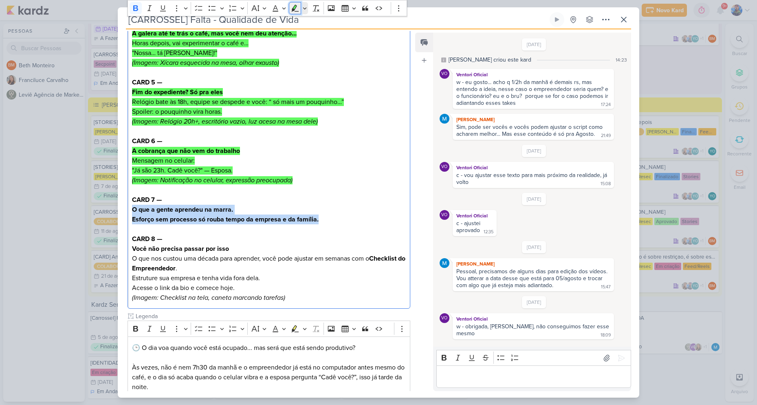
click at [299, 7] on icon "Editor toolbar" at bounding box center [295, 8] width 8 height 8
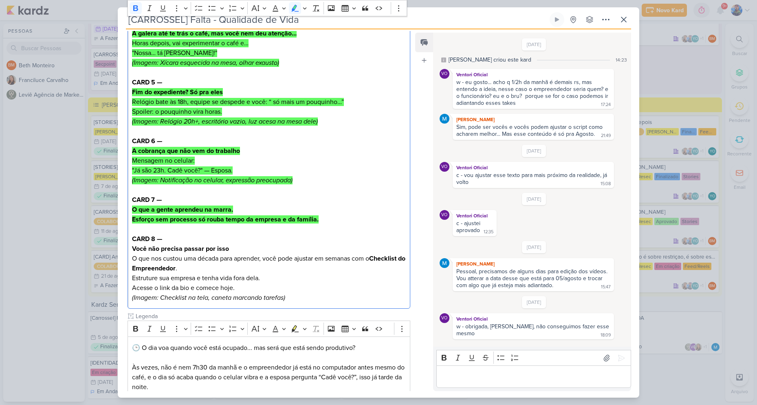
click at [330, 249] on h2 "Você não precisa passar por isso" at bounding box center [269, 249] width 274 height 10
drag, startPoint x: 132, startPoint y: 249, endPoint x: 230, endPoint y: 247, distance: 97.4
click at [230, 247] on h2 "Você não precisa passar por isso" at bounding box center [269, 249] width 274 height 10
click at [249, 245] on h2 "Você não precisa passar por isso" at bounding box center [269, 249] width 274 height 10
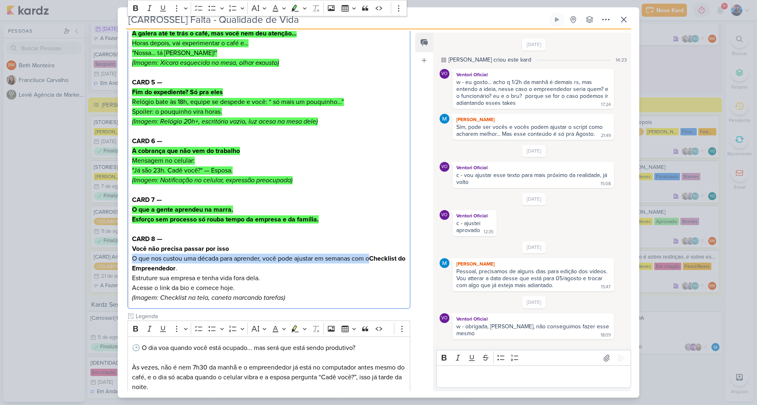
drag, startPoint x: 132, startPoint y: 259, endPoint x: 373, endPoint y: 254, distance: 241.3
click at [373, 254] on h2 "O que nos custou uma década para aprender, você pode ajustar em semanas com o C…" at bounding box center [269, 264] width 274 height 20
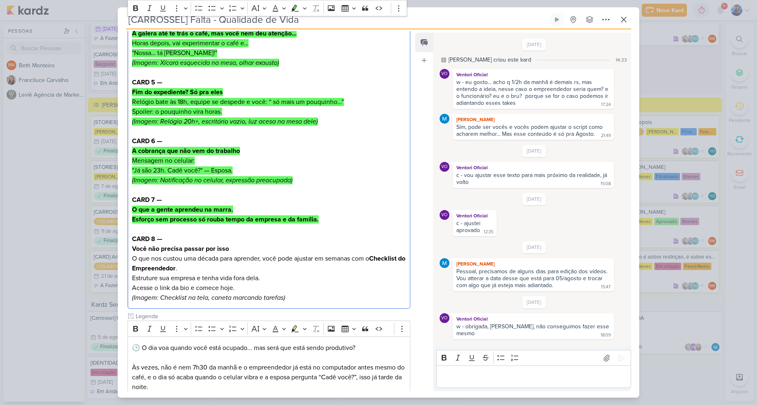
click at [368, 267] on h2 "O que nos custou uma década para aprender, você pode ajustar em semanas com o C…" at bounding box center [269, 264] width 274 height 20
drag, startPoint x: 375, startPoint y: 255, endPoint x: 278, endPoint y: 269, distance: 97.3
click at [278, 269] on h2 "O que nos custou uma década para aprender, você pode ajustar em semanas com o C…" at bounding box center [269, 264] width 274 height 20
click at [347, 229] on p "Editor editing area: main" at bounding box center [269, 229] width 274 height 10
drag, startPoint x: 132, startPoint y: 276, endPoint x: 261, endPoint y: 279, distance: 129.2
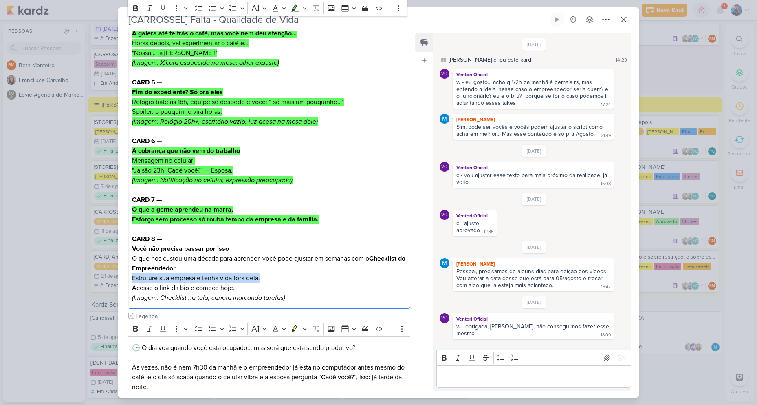
click at [261, 279] on p "Estruture sua empresa e tenha vida fora dela. Acesse o link da bio e comece hoj…" at bounding box center [269, 283] width 274 height 20
click at [285, 288] on p "Estruture sua empresa e tenha vida fora dela. Acesse o link da bio e comece hoj…" at bounding box center [269, 283] width 274 height 20
drag, startPoint x: 133, startPoint y: 288, endPoint x: 240, endPoint y: 288, distance: 106.4
click at [240, 288] on p "Estruture sua empresa e tenha vida fora dela. Acesse o link da bio e comece hoj…" at bounding box center [269, 283] width 274 height 20
click at [214, 291] on p "Estruture sua empresa e tenha vida fora dela. Acesse o link da bio e comece hoj…" at bounding box center [269, 283] width 274 height 20
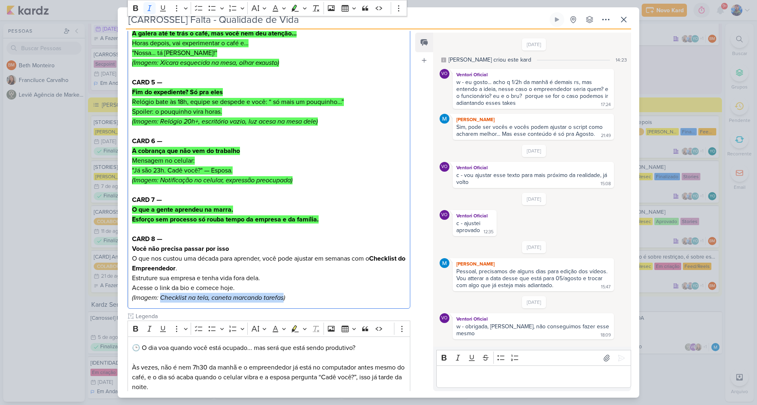
drag, startPoint x: 162, startPoint y: 298, endPoint x: 283, endPoint y: 304, distance: 121.2
click at [283, 304] on div "CARD 1 Um dia corrido. Zero processos. Zero vida fora do trabalho. E, você perd…" at bounding box center [269, 77] width 283 height 463
click at [288, 290] on p "Estruture sua empresa e tenha vida fora dela. Acesse o link da bio e comece hoj…" at bounding box center [269, 283] width 274 height 20
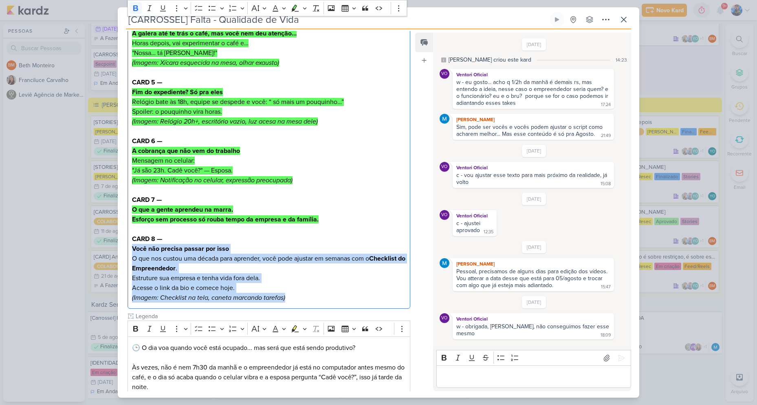
drag, startPoint x: 273, startPoint y: 295, endPoint x: 132, endPoint y: 247, distance: 148.7
click at [132, 247] on div "CARD 1 Um dia corrido. Zero processos. Zero vida fora do trabalho. E, você perd…" at bounding box center [269, 77] width 283 height 463
click at [294, 6] on icon "Editor toolbar" at bounding box center [295, 7] width 7 height 7
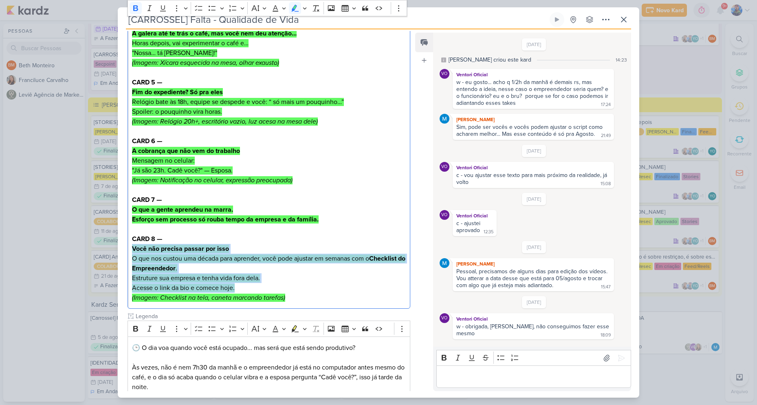
click at [354, 276] on p "Estruture sua empresa e tenha vida fora dela. Acesse o link da bio e comece hoj…" at bounding box center [269, 283] width 274 height 20
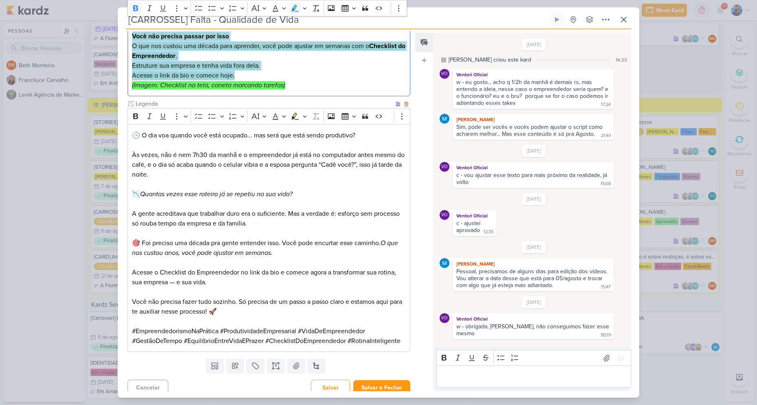
scroll to position [504, 0]
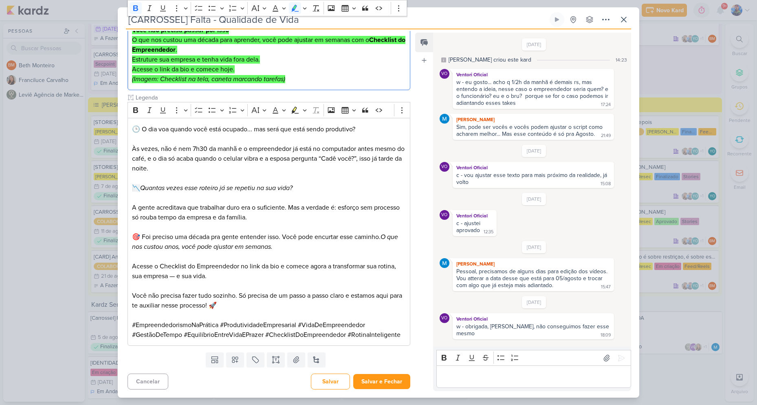
click at [499, 381] on p "Editor editing area: main" at bounding box center [534, 377] width 186 height 10
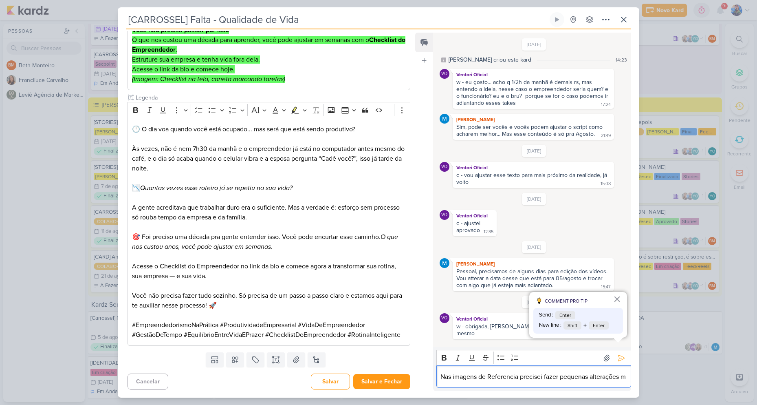
scroll to position [4, 0]
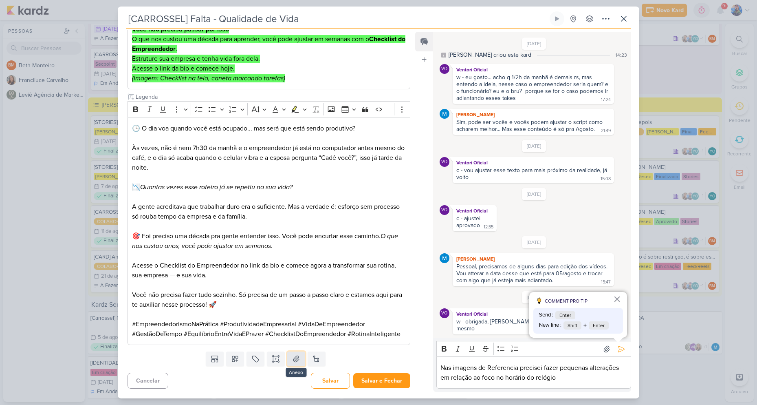
click at [300, 357] on button at bounding box center [296, 358] width 18 height 15
click at [558, 380] on p "Nas imagens de Referencia precisei fazer pequenas alterações em relação ao foco…" at bounding box center [534, 373] width 186 height 20
click at [559, 375] on p "Nas imagens de Referencia precisei fazer pequenas alterações em relação ao foco…" at bounding box center [534, 373] width 186 height 20
drag, startPoint x: 489, startPoint y: 367, endPoint x: 518, endPoint y: 370, distance: 29.5
click at [518, 370] on p "Nas imagens de Referencia precisei fazer pequenas alterações em relação ao foco…" at bounding box center [534, 373] width 186 height 20
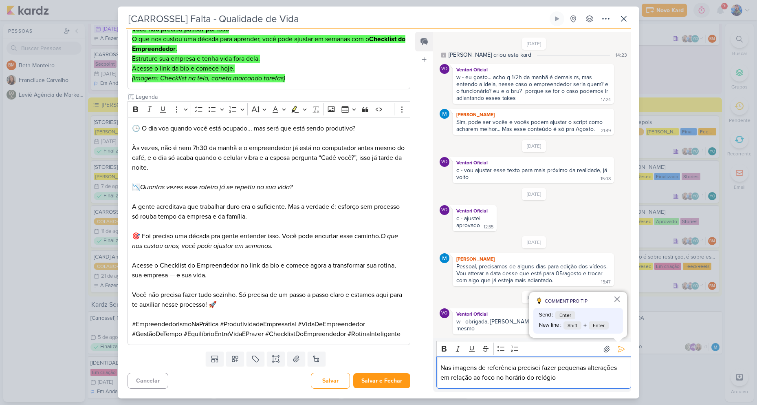
click at [558, 376] on p "Nas imagens de referência precisei fazer pequenas alterações em relação ao foco…" at bounding box center [534, 373] width 186 height 20
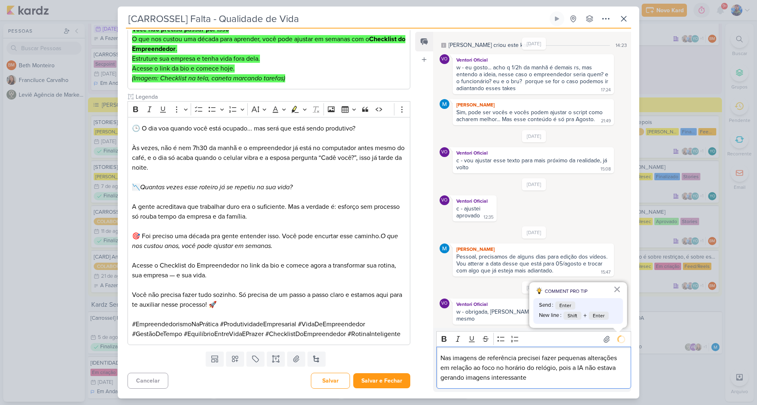
scroll to position [41, 0]
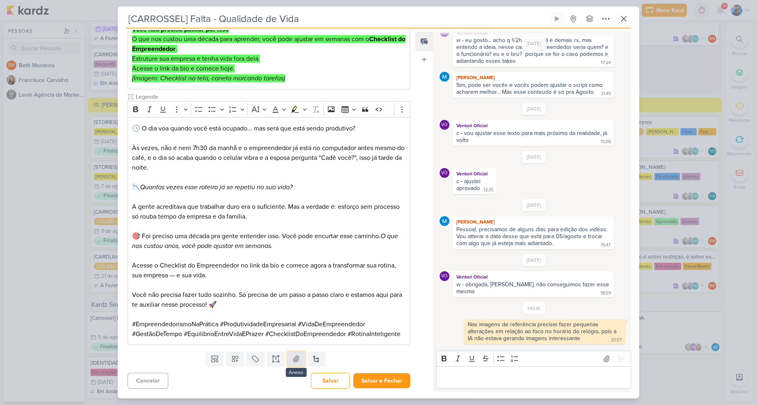
click at [296, 364] on button at bounding box center [296, 358] width 18 height 15
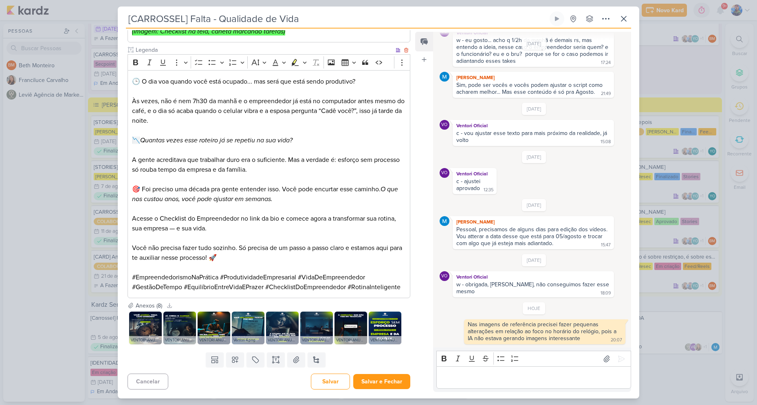
scroll to position [551, 0]
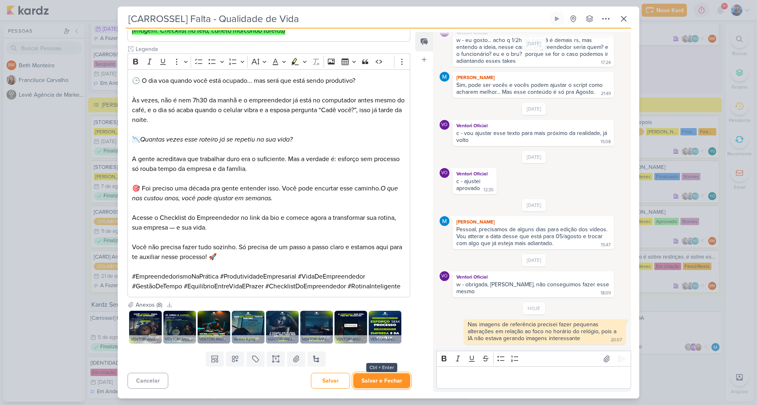
click at [372, 381] on button "Salvar e Fechar" at bounding box center [381, 380] width 57 height 15
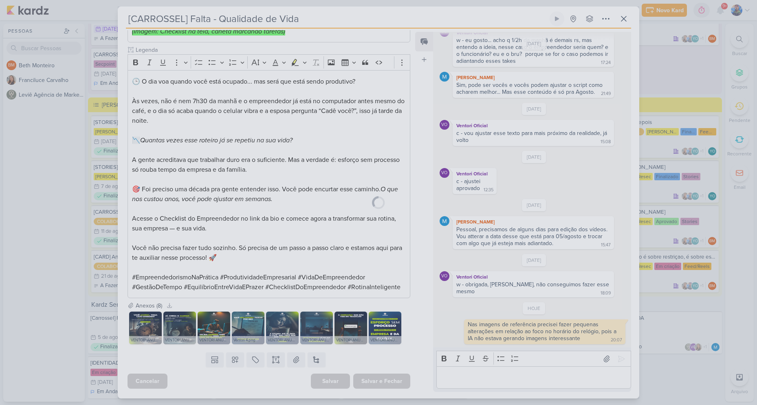
scroll to position [551, 0]
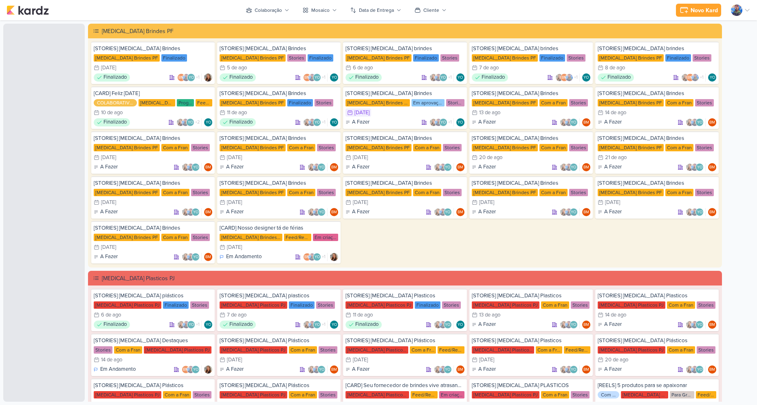
click at [725, 93] on div "Pessoas Pessoas BM B e t h M o n t e i r o F r a n c i l u c e C a r v a l h o …" at bounding box center [378, 213] width 757 height 378
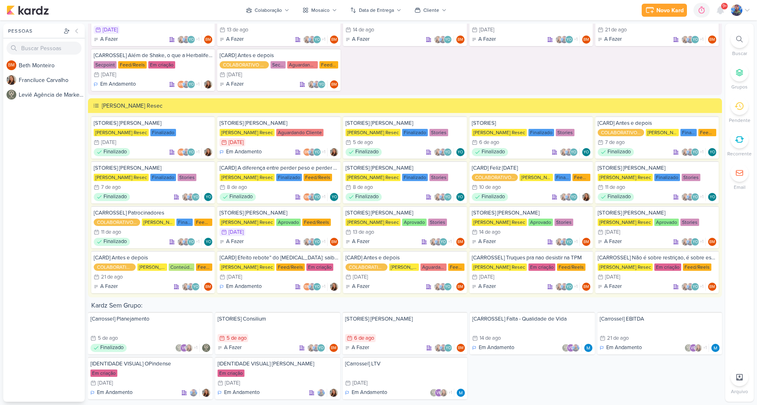
scroll to position [1454, 0]
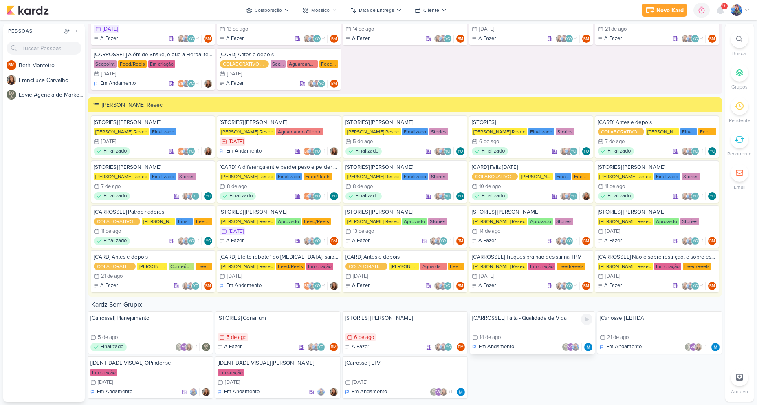
click at [521, 331] on div at bounding box center [532, 327] width 120 height 8
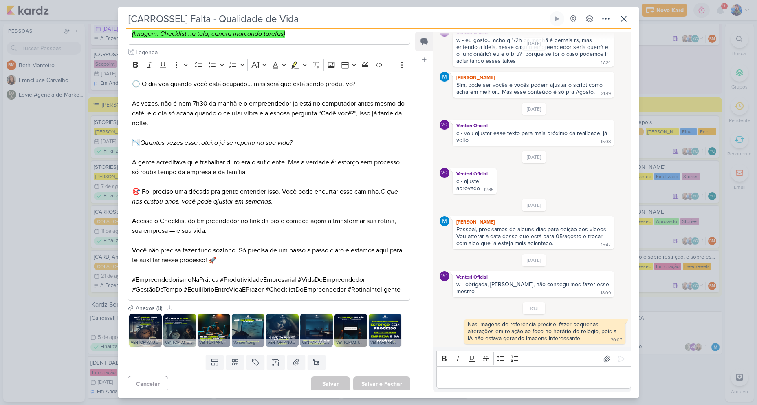
scroll to position [551, 0]
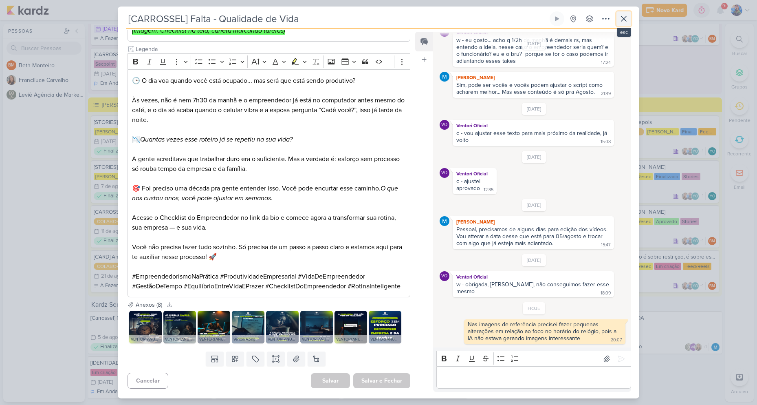
click at [626, 20] on icon at bounding box center [624, 19] width 10 height 10
